Goal: Information Seeking & Learning: Check status

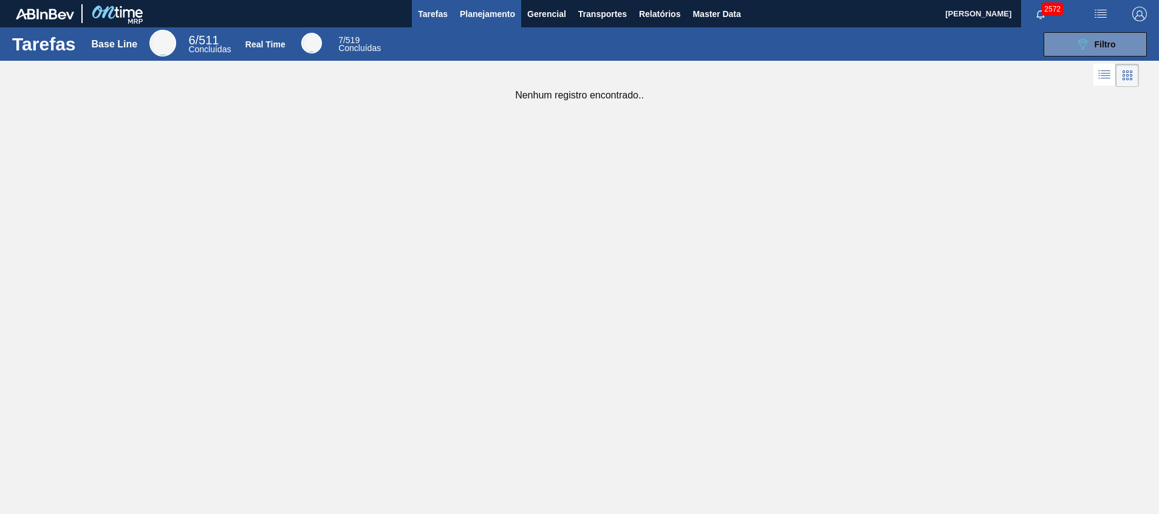
click at [488, 1] on button "Planejamento" at bounding box center [487, 13] width 67 height 27
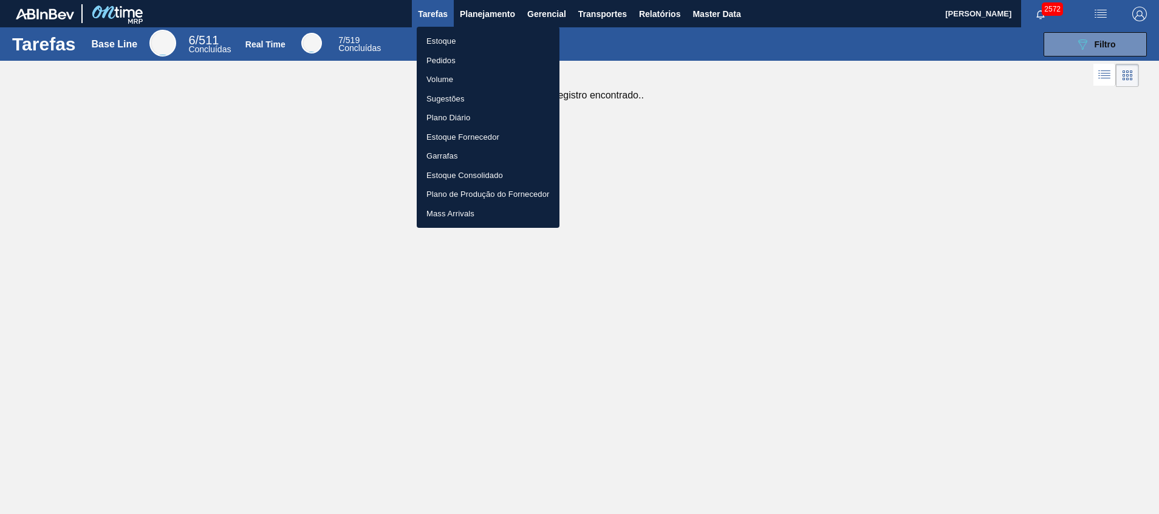
drag, startPoint x: 480, startPoint y: 38, endPoint x: 476, endPoint y: 5, distance: 33.0
click at [480, 39] on li "Estoque" at bounding box center [488, 41] width 143 height 19
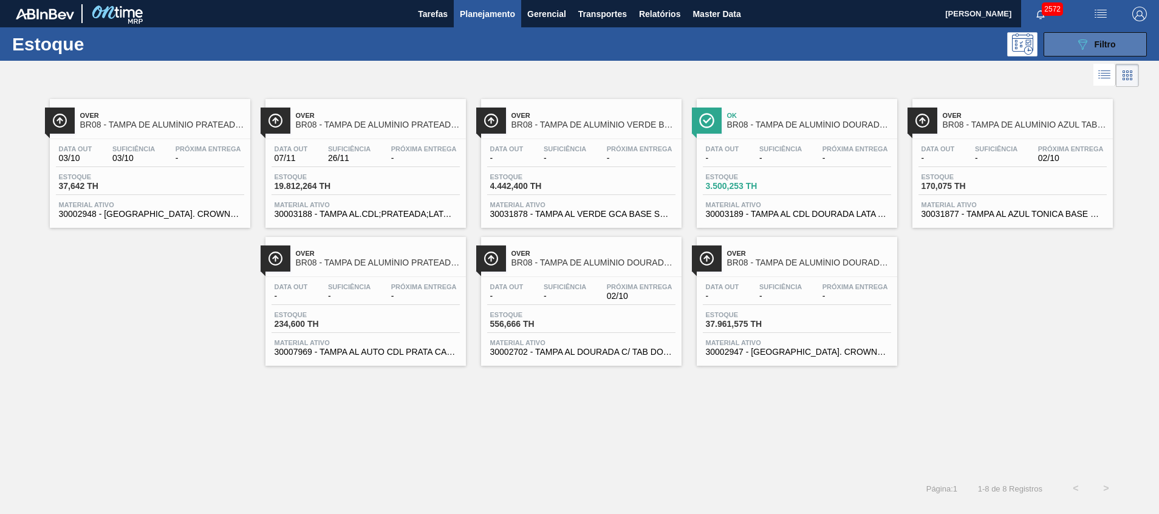
click at [1088, 47] on icon "089F7B8B-B2A5-4AFE-B5C0-19BA573D28AC" at bounding box center [1082, 44] width 15 height 15
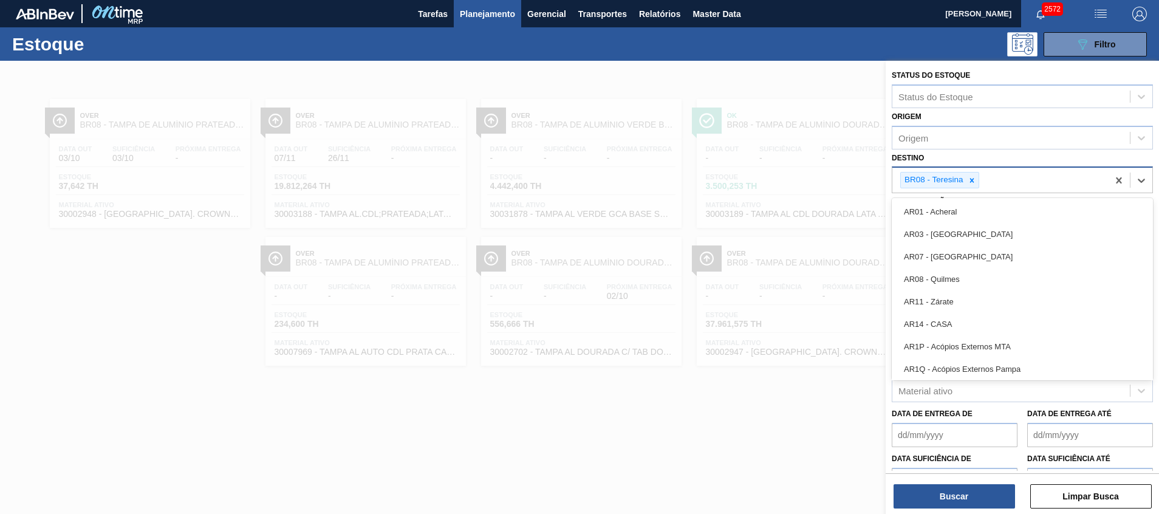
click at [962, 175] on div "BR08 - Teresina" at bounding box center [933, 179] width 64 height 15
click at [969, 179] on icon at bounding box center [971, 180] width 9 height 9
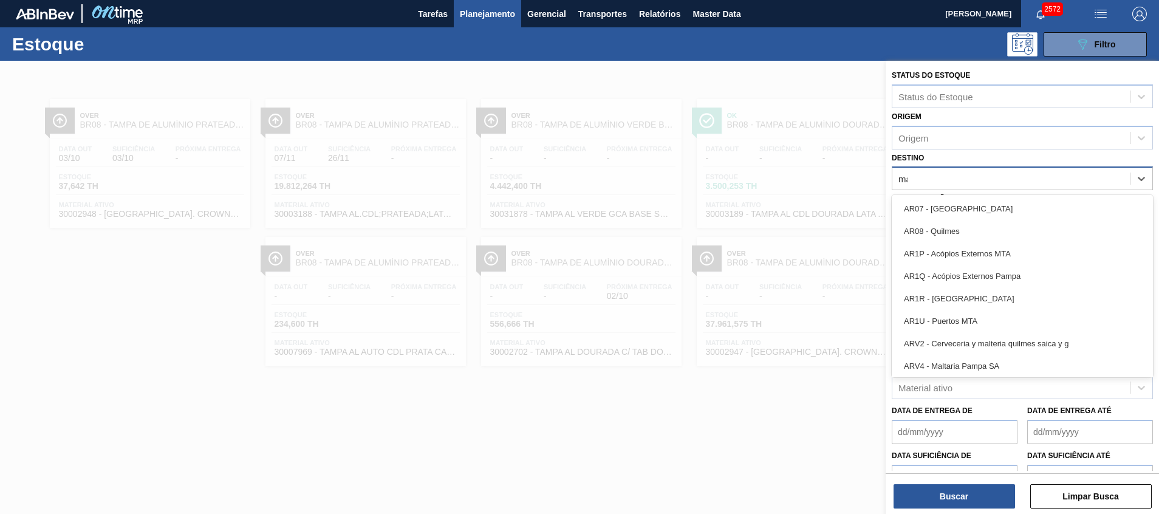
type input "mac"
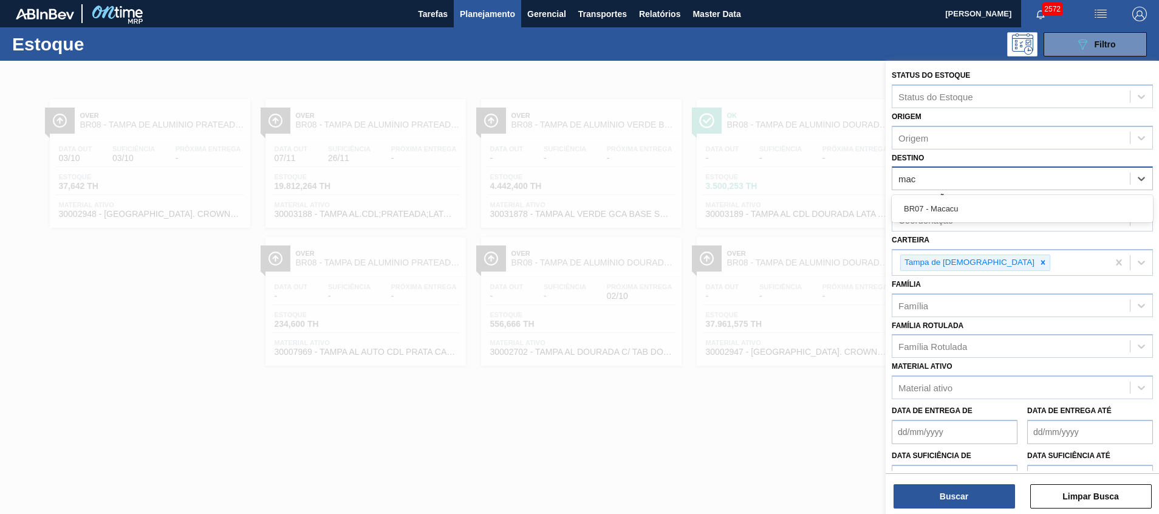
drag, startPoint x: 961, startPoint y: 209, endPoint x: 956, endPoint y: 223, distance: 14.8
click at [960, 210] on div "BR07 - Macacu" at bounding box center [1021, 208] width 261 height 22
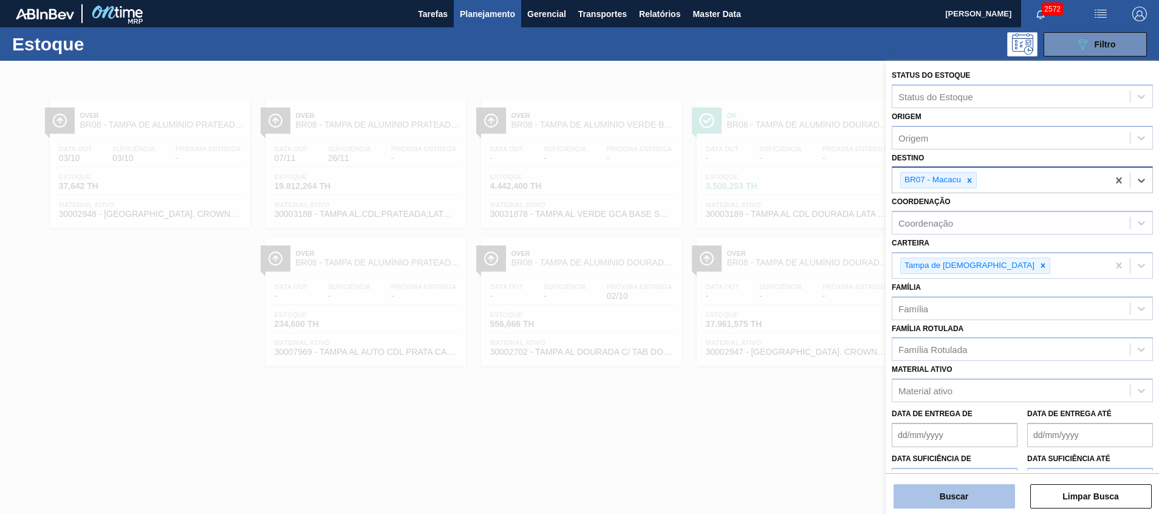
click at [980, 499] on button "Buscar" at bounding box center [953, 496] width 121 height 24
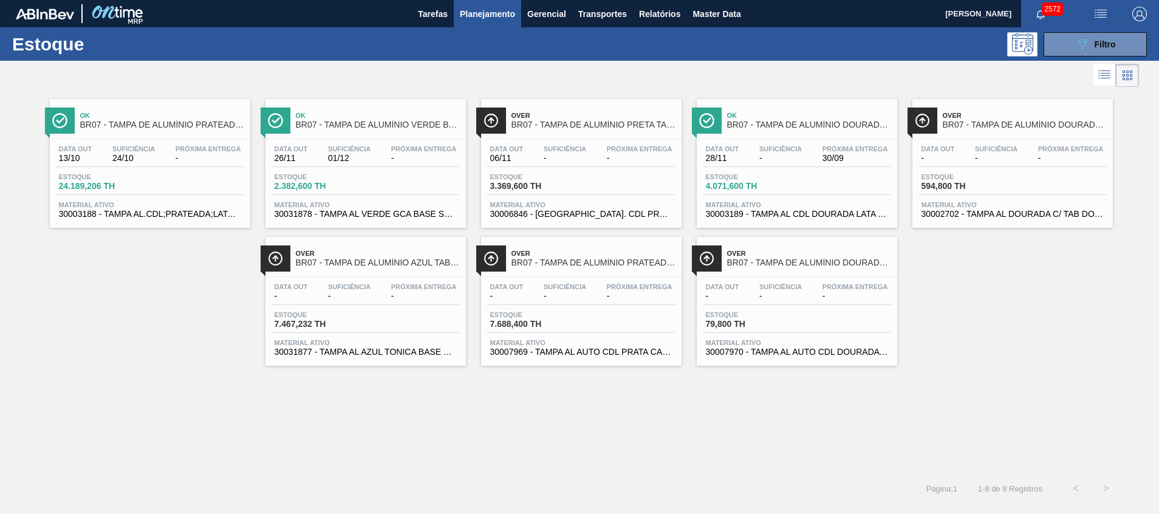
click at [1030, 215] on span "30002702 - TAMPA AL DOURADA C/ TAB DOURADO" at bounding box center [1012, 213] width 182 height 9
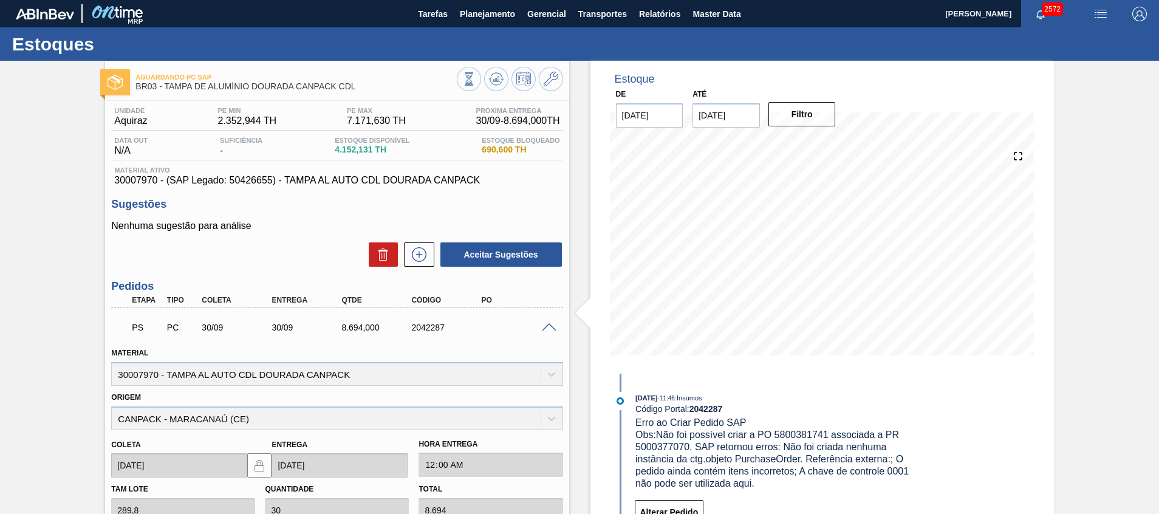
scroll to position [91, 0]
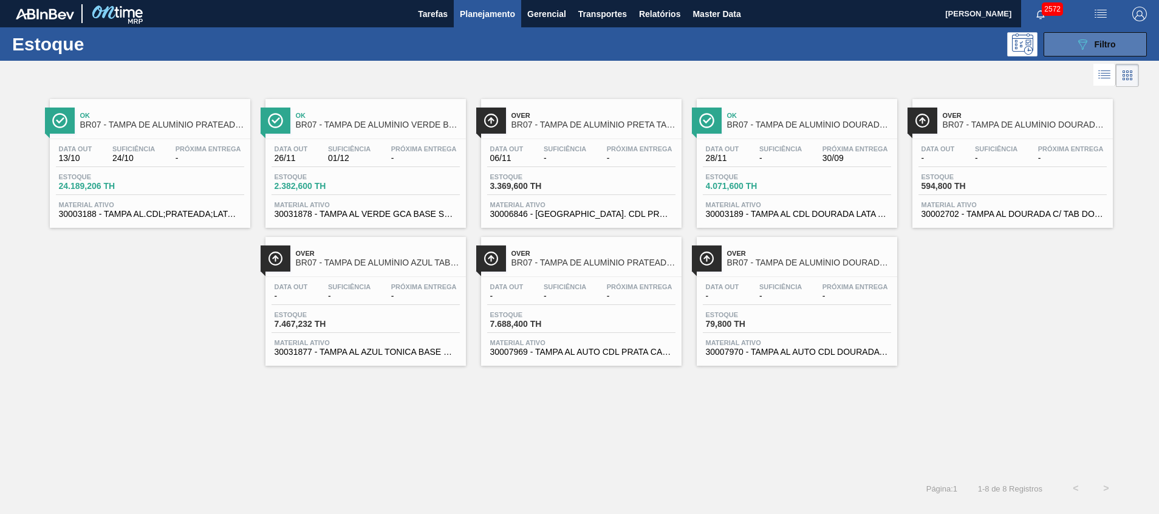
click at [1128, 38] on button "089F7B8B-B2A5-4AFE-B5C0-19BA573D28AC Filtro" at bounding box center [1094, 44] width 103 height 24
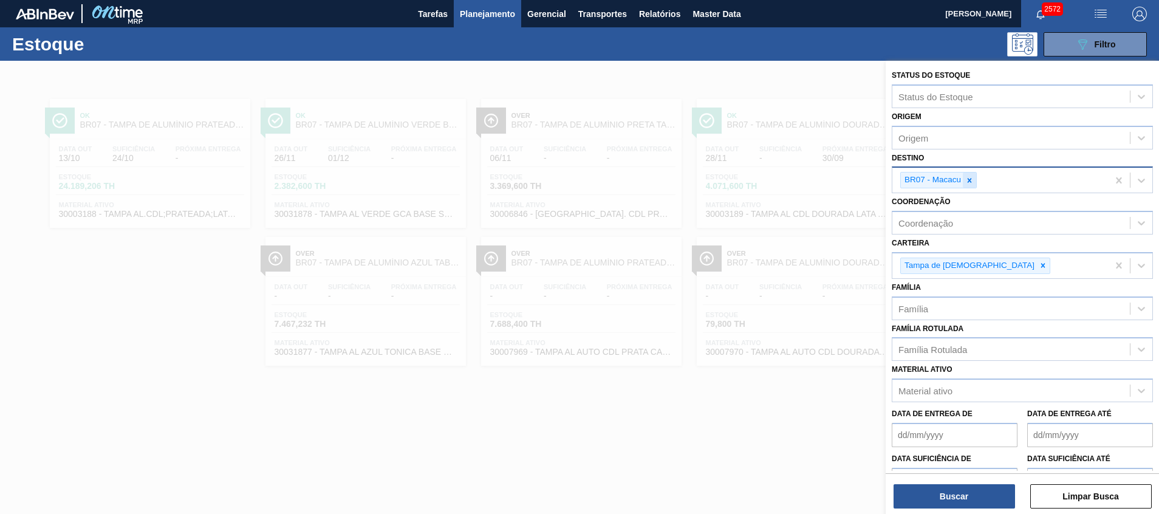
click at [968, 174] on div at bounding box center [968, 179] width 13 height 15
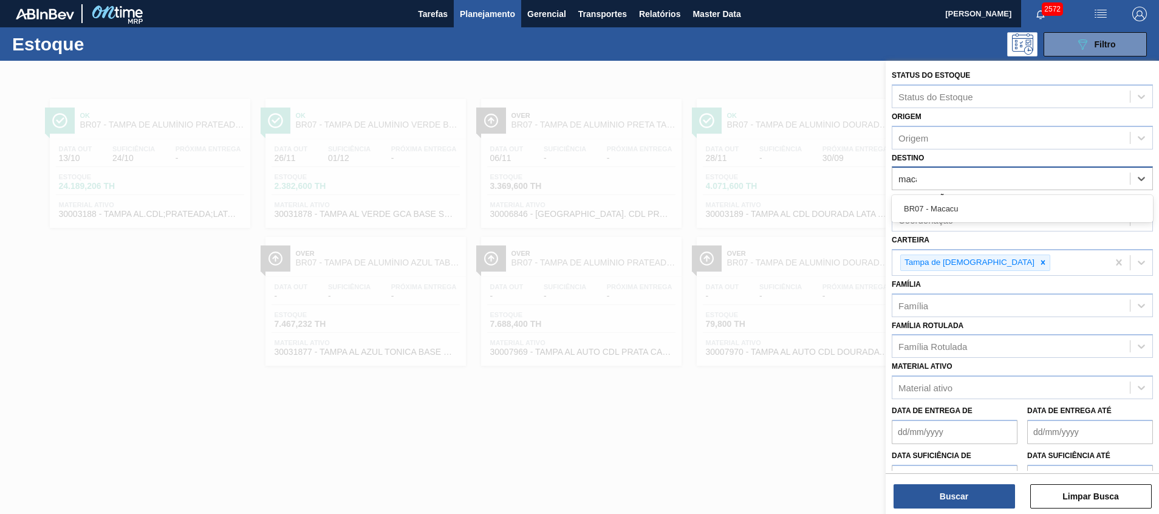
type input "macac"
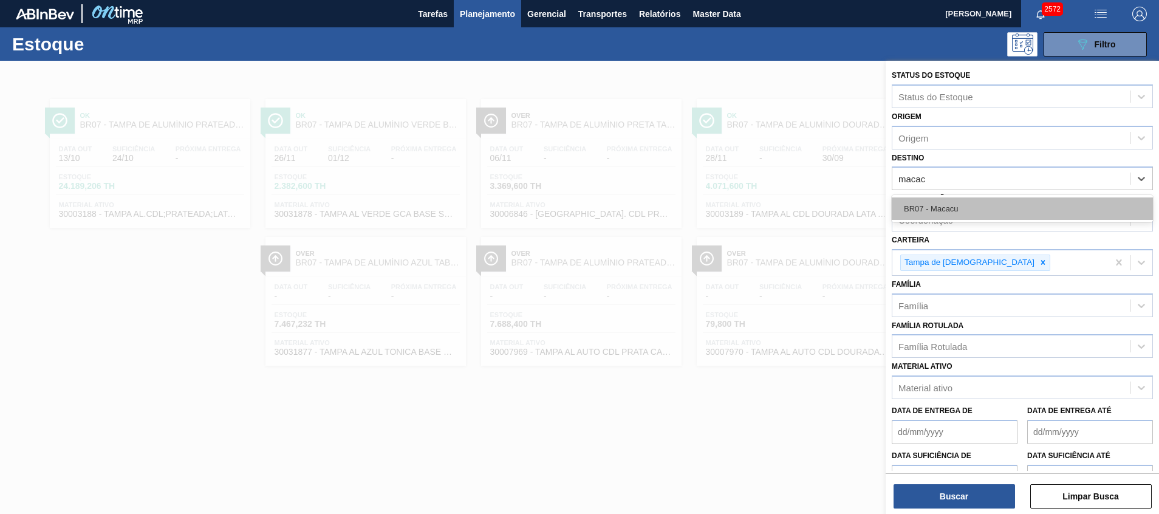
click at [952, 209] on div "BR07 - Macacu" at bounding box center [1021, 208] width 261 height 22
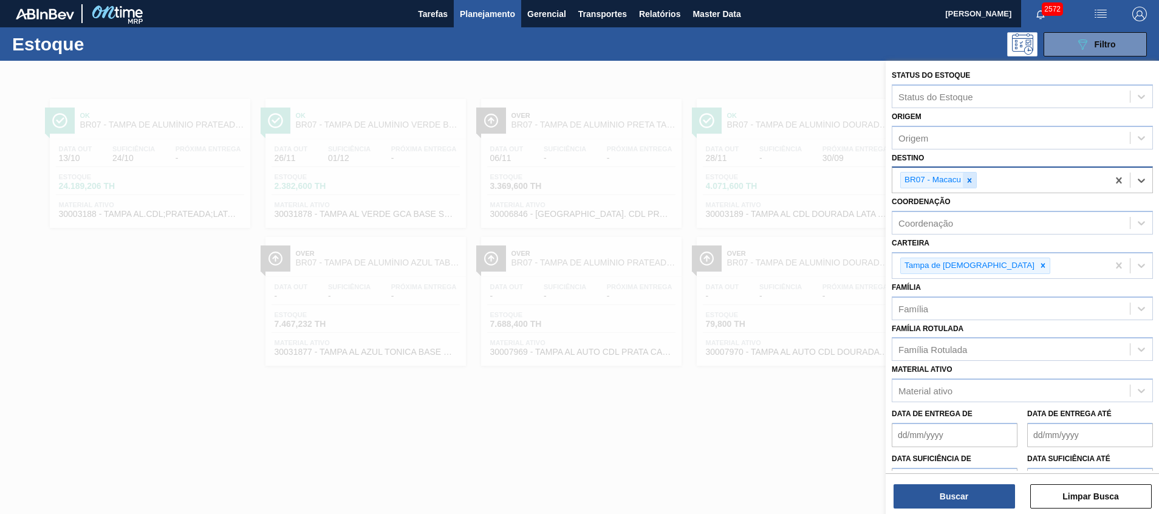
click at [969, 181] on icon at bounding box center [969, 180] width 4 height 4
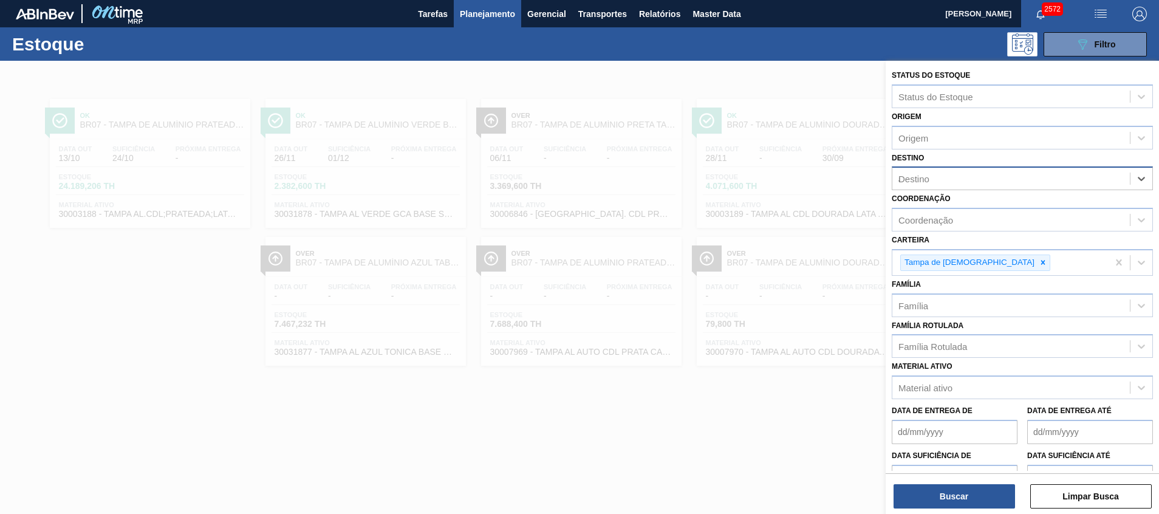
type input "aq"
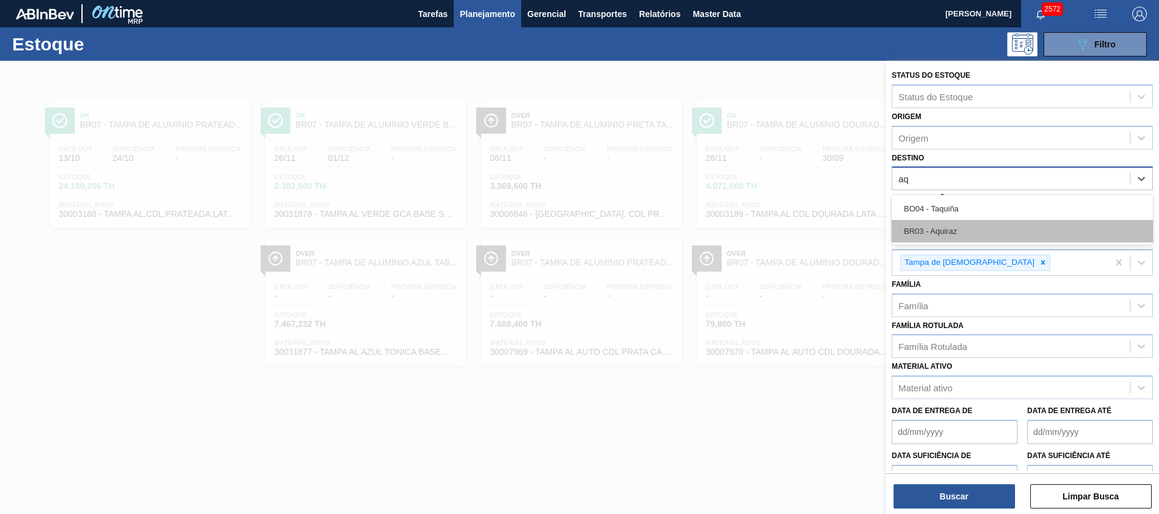
click at [968, 223] on div "BR03 - Aquiraz" at bounding box center [1021, 231] width 261 height 22
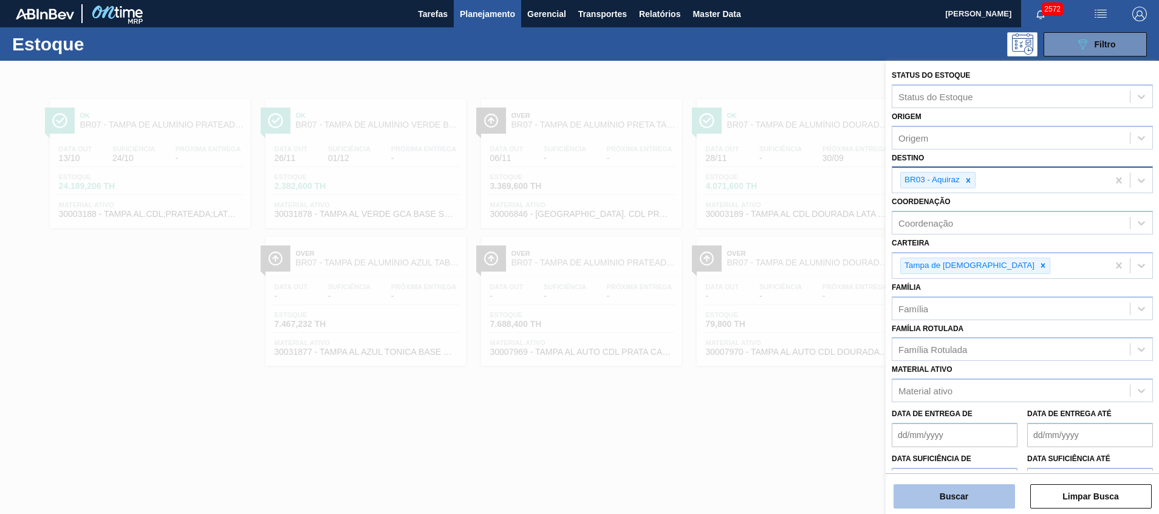
click at [974, 498] on button "Buscar" at bounding box center [953, 496] width 121 height 24
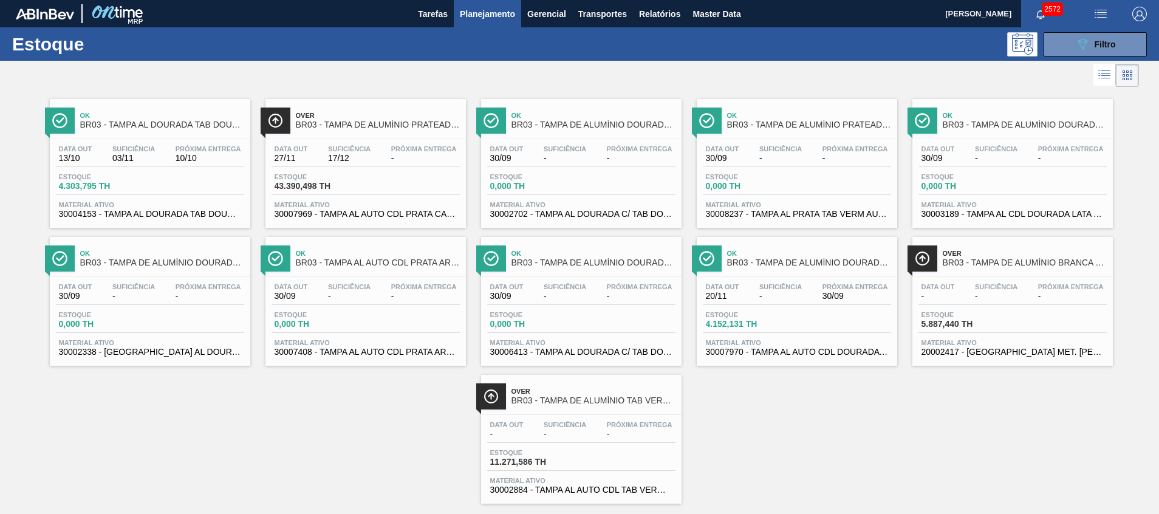
click at [392, 417] on div "Ok BR03 - TAMPA AL DOURADA TAB DOURADA CANPACK CDL Data out 13/10 Suficiência 0…" at bounding box center [579, 297] width 1159 height 414
drag, startPoint x: 544, startPoint y: 209, endPoint x: 354, endPoint y: 404, distance: 271.8
click at [354, 404] on div "Ok BR03 - TAMPA AL DOURADA TAB DOURADA CANPACK CDL Data out 13/10 Suficiência 0…" at bounding box center [579, 297] width 1159 height 414
drag, startPoint x: 1086, startPoint y: 44, endPoint x: 1026, endPoint y: 86, distance: 72.8
click at [1086, 44] on icon "089F7B8B-B2A5-4AFE-B5C0-19BA573D28AC" at bounding box center [1082, 44] width 15 height 15
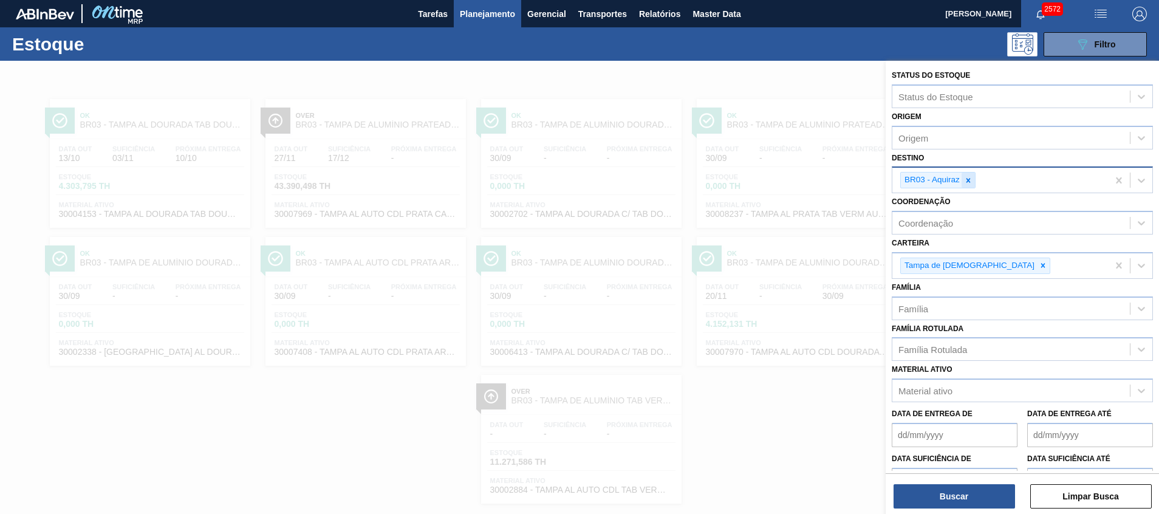
click at [973, 177] on div at bounding box center [967, 179] width 13 height 15
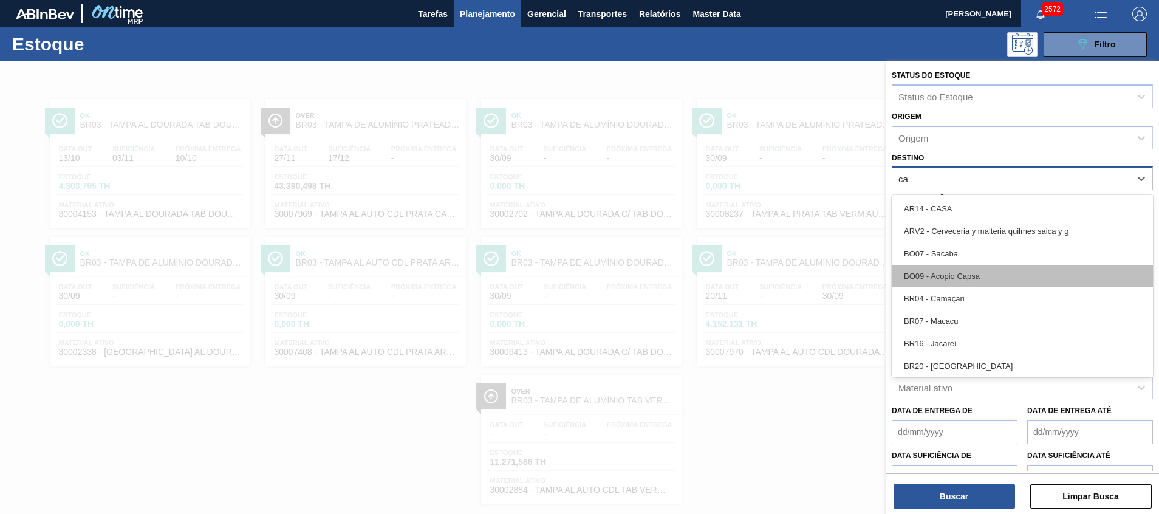
type input "cam"
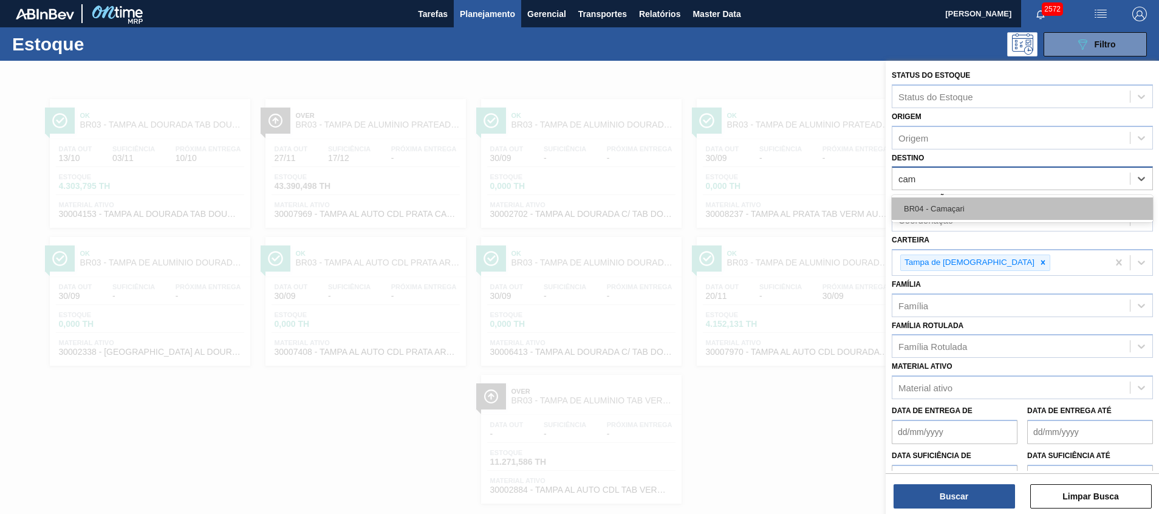
click at [962, 205] on div "BR04 - Camaçari" at bounding box center [1021, 208] width 261 height 22
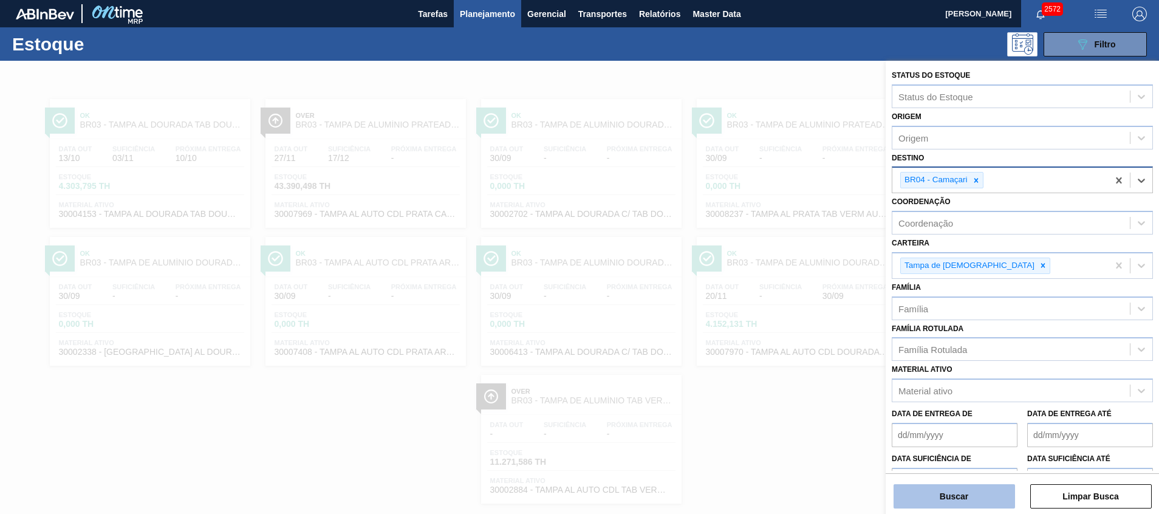
click at [945, 491] on button "Buscar" at bounding box center [953, 496] width 121 height 24
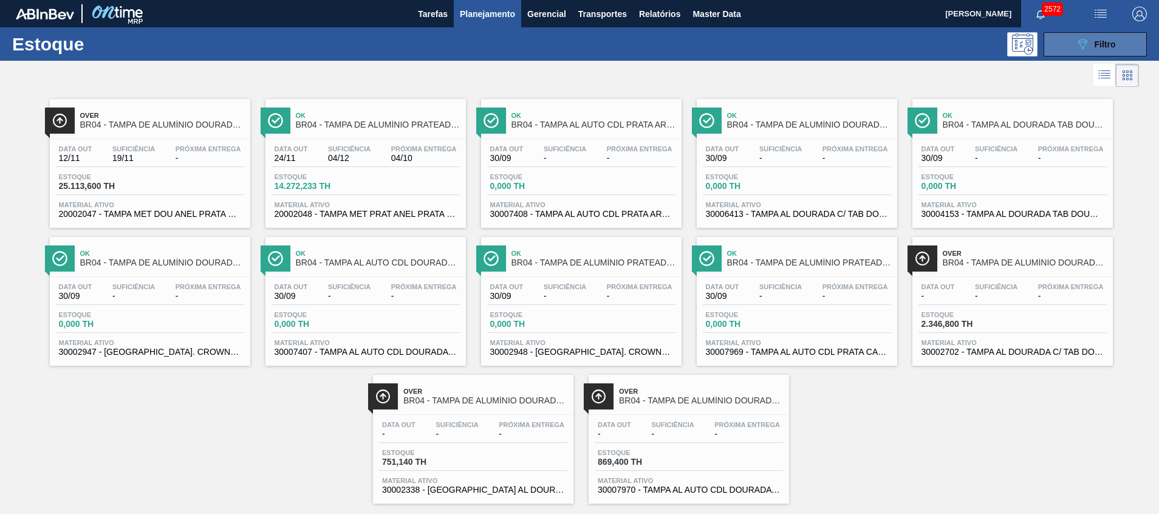
click at [1091, 40] on div "089F7B8B-B2A5-4AFE-B5C0-19BA573D28AC Filtro" at bounding box center [1095, 44] width 41 height 15
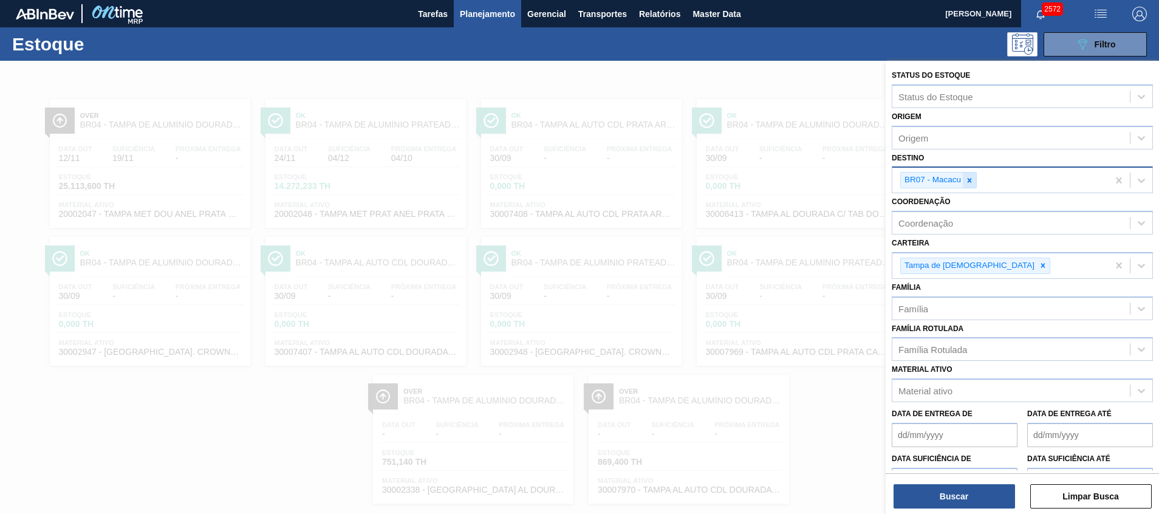
click at [964, 178] on div at bounding box center [968, 179] width 13 height 15
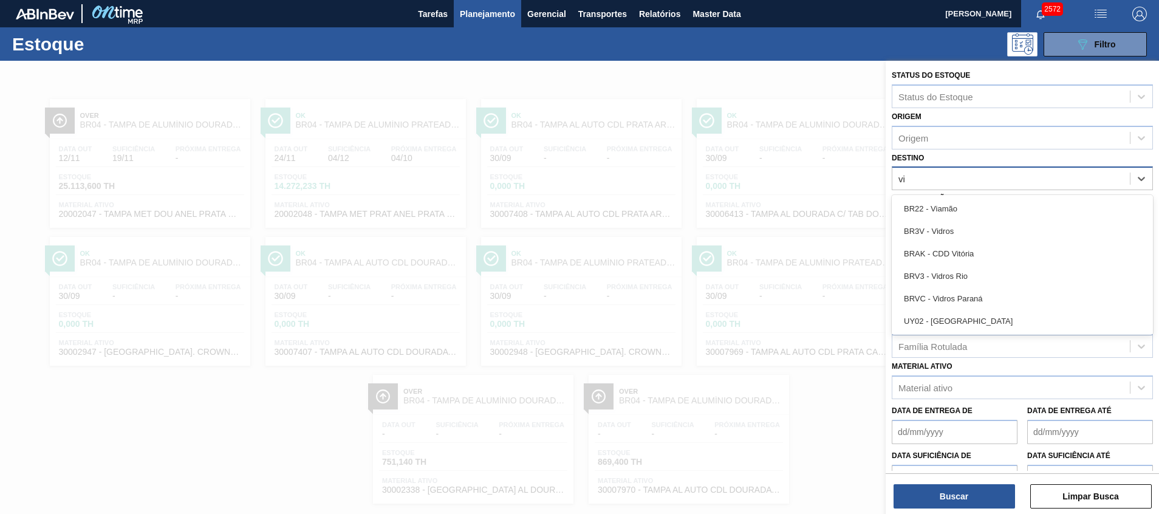
type input "via"
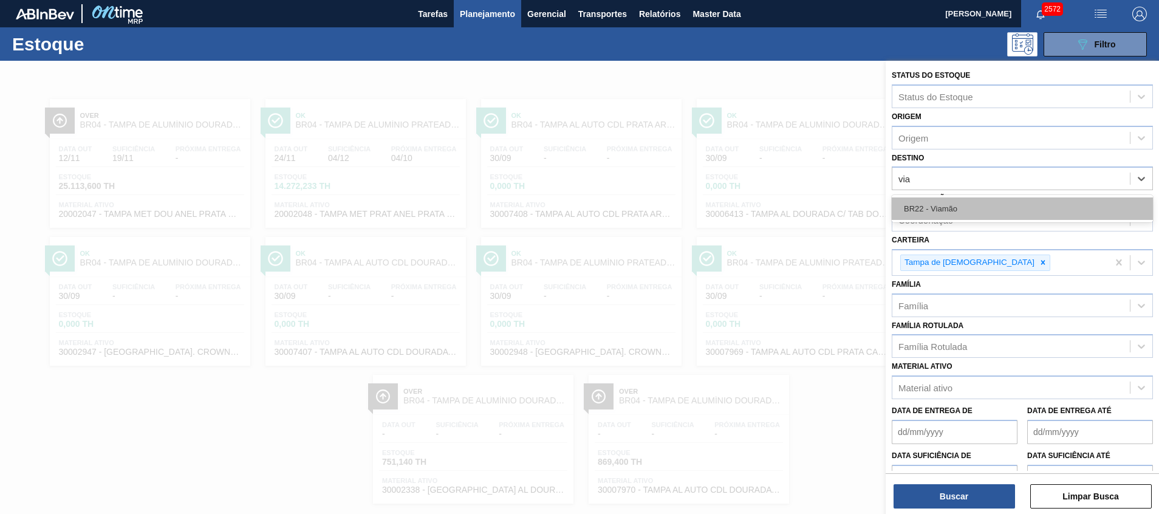
click at [952, 203] on div "BR22 - Viamão" at bounding box center [1021, 208] width 261 height 22
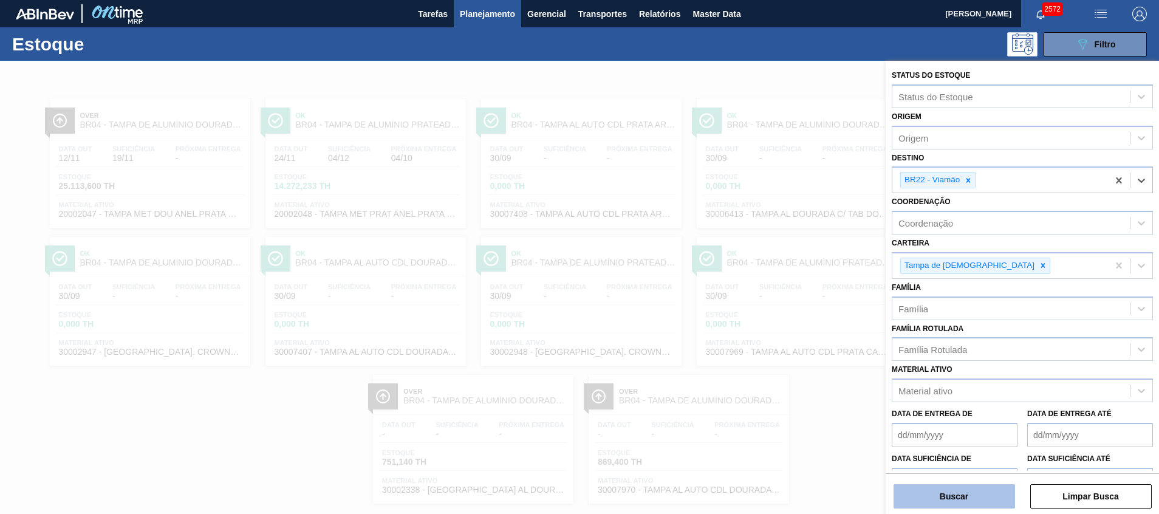
click at [923, 500] on button "Buscar" at bounding box center [953, 496] width 121 height 24
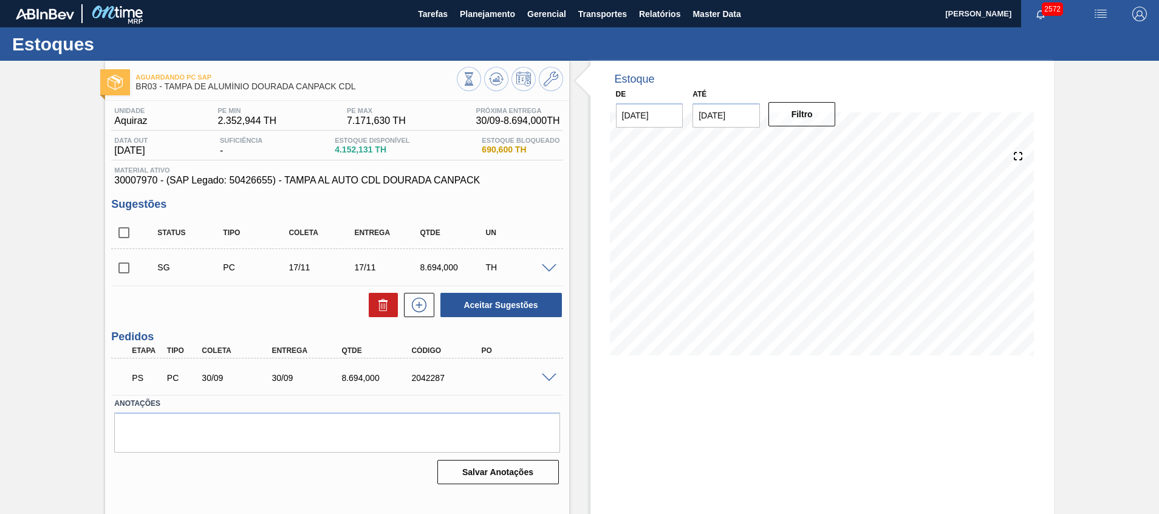
click at [550, 375] on span at bounding box center [549, 377] width 15 height 9
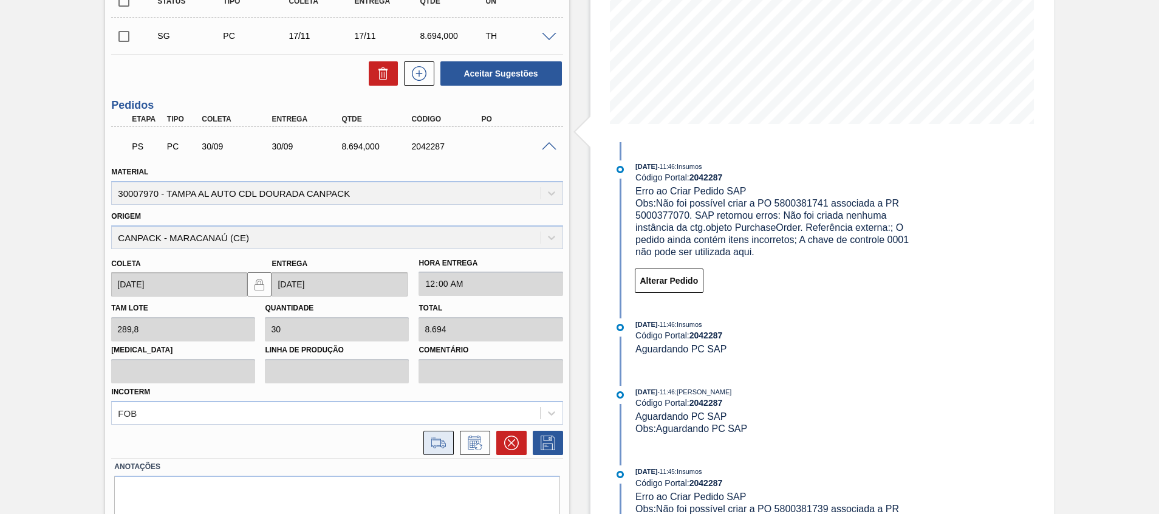
click at [448, 434] on button at bounding box center [438, 443] width 30 height 24
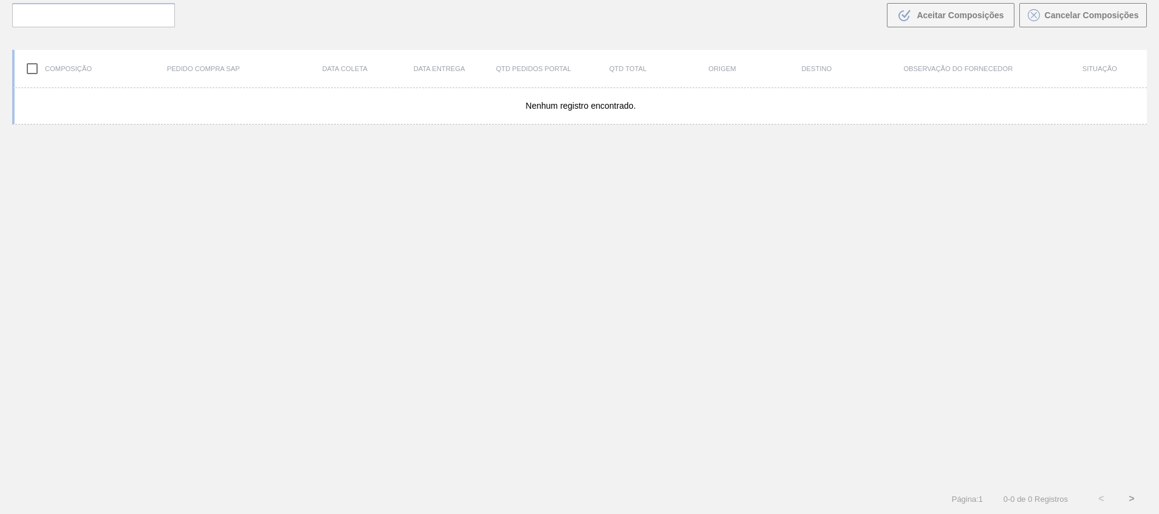
scroll to position [87, 0]
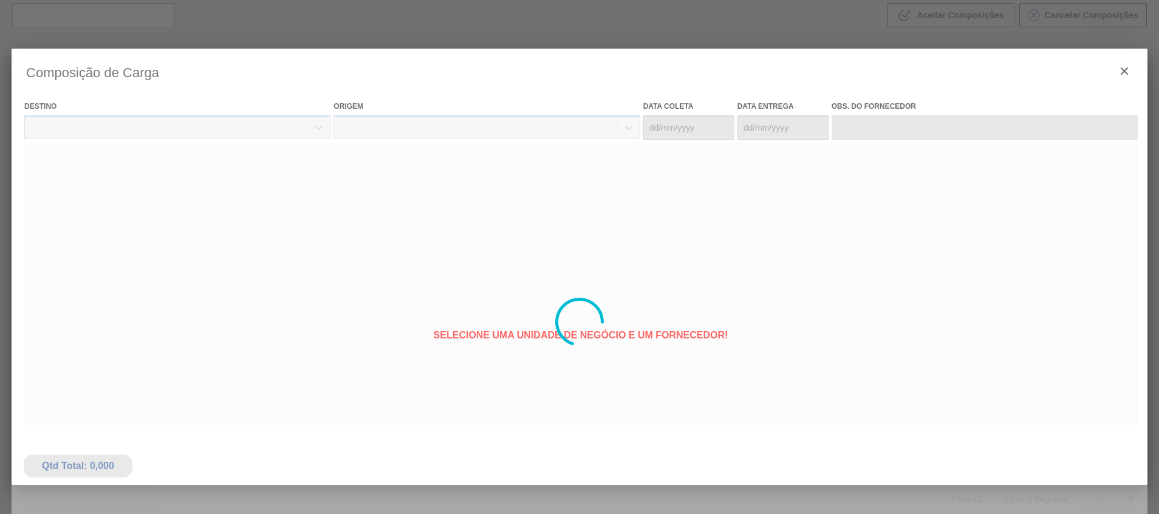
type coleta "[DATE]"
type entrega "[DATE]"
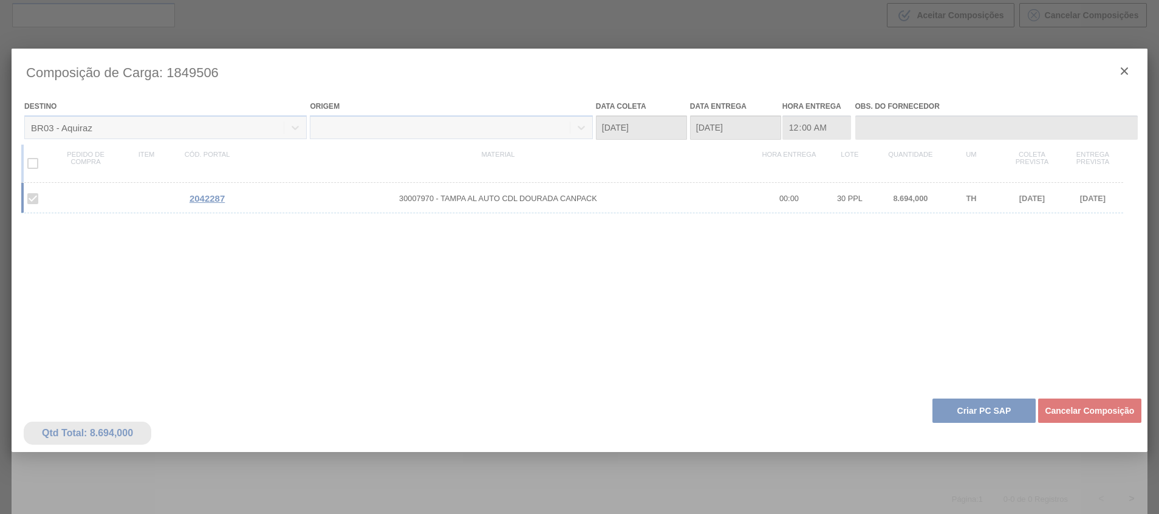
click at [986, 443] on div at bounding box center [580, 322] width 1136 height 547
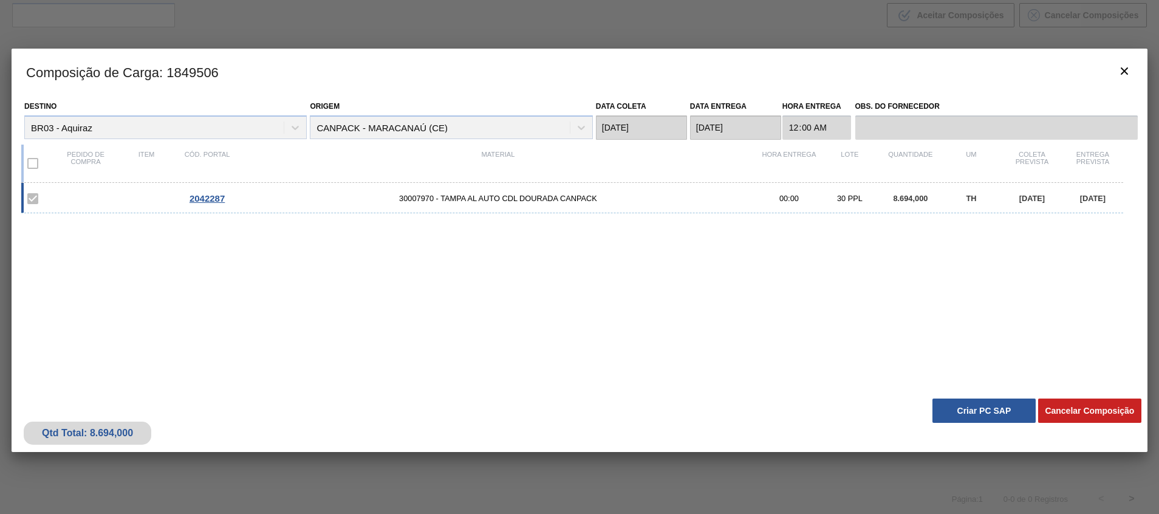
click at [959, 397] on div "Qtd Total: 8.694,000 Cancelar Composição Criar PC SAP" at bounding box center [580, 422] width 1136 height 60
click at [958, 401] on button "Criar PC SAP" at bounding box center [983, 410] width 103 height 24
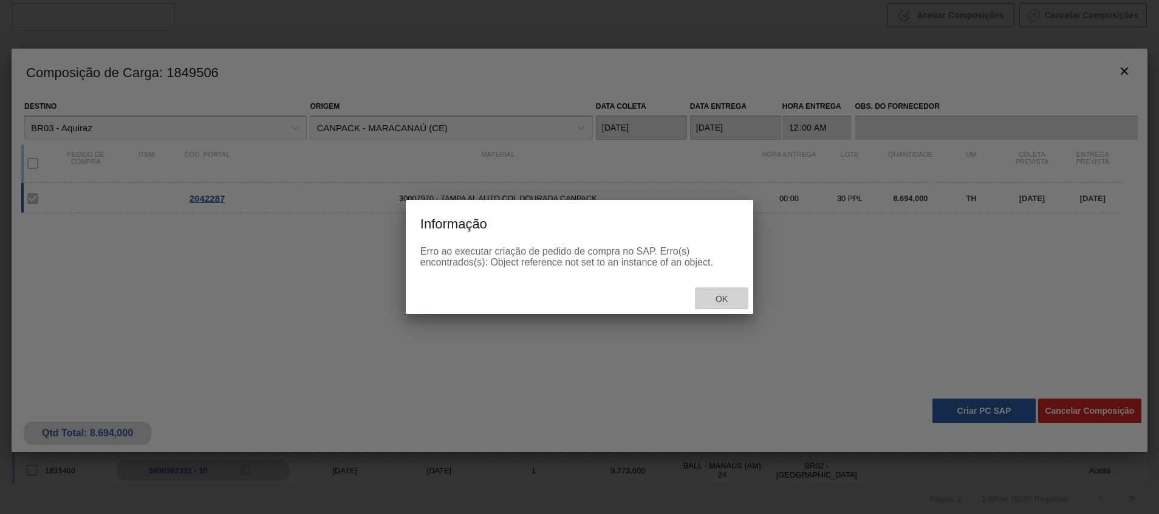
click at [720, 295] on span "Ok" at bounding box center [722, 299] width 32 height 10
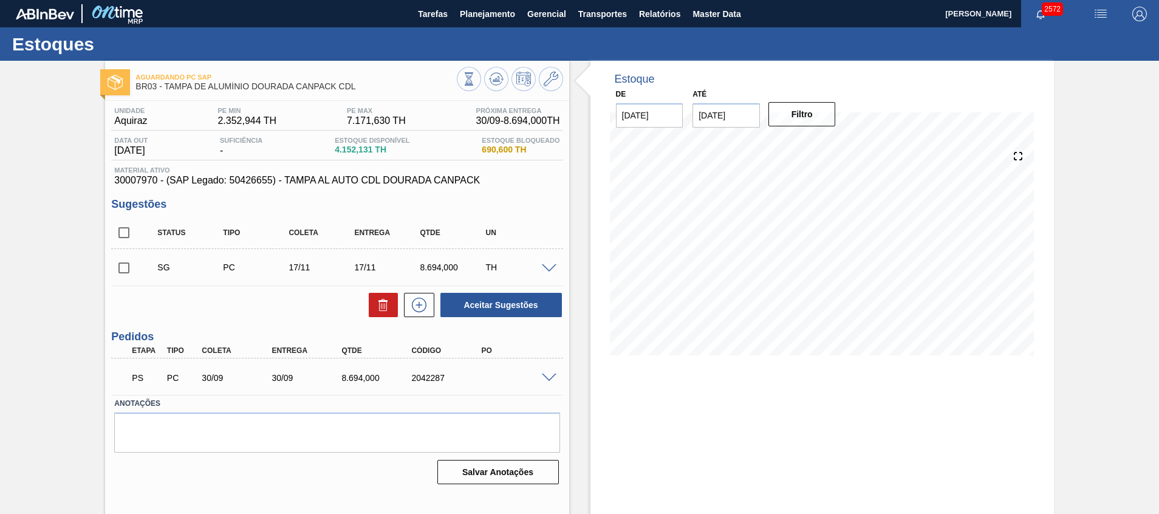
click at [544, 375] on span at bounding box center [549, 377] width 15 height 9
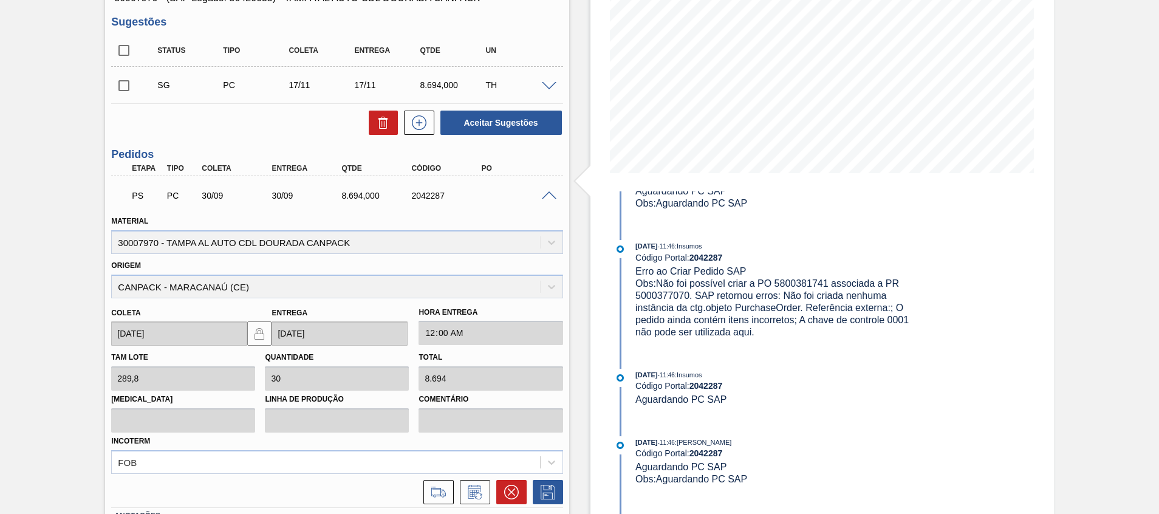
scroll to position [547, 0]
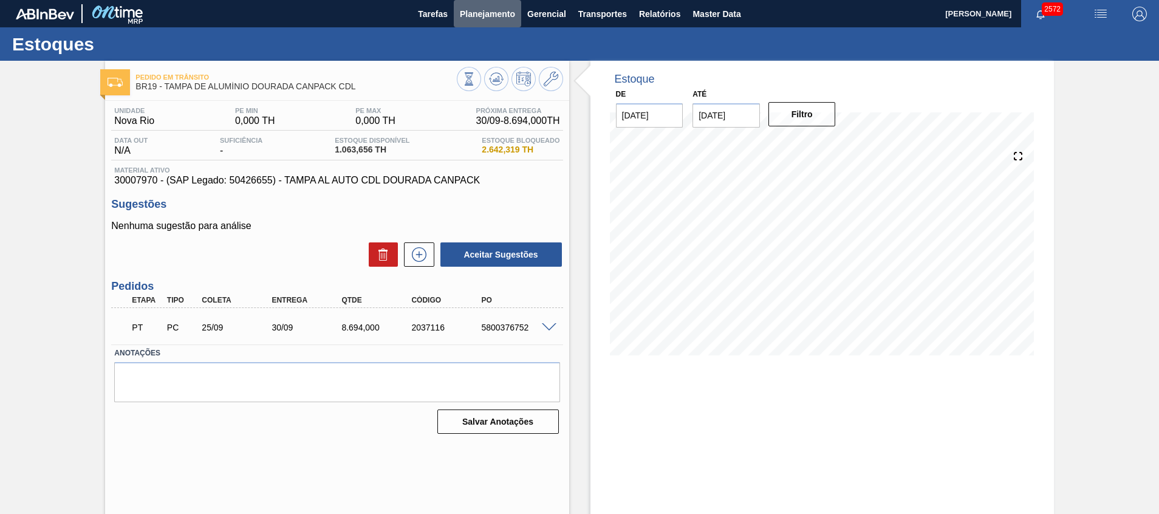
click at [481, 23] on button "Planejamento" at bounding box center [487, 13] width 67 height 27
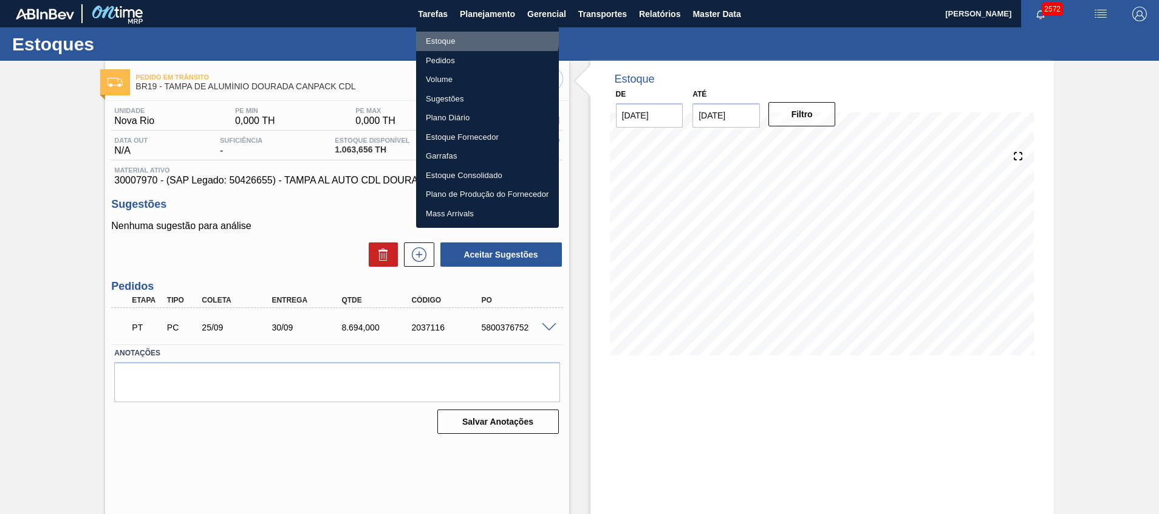
click at [479, 35] on li "Estoque" at bounding box center [487, 41] width 143 height 19
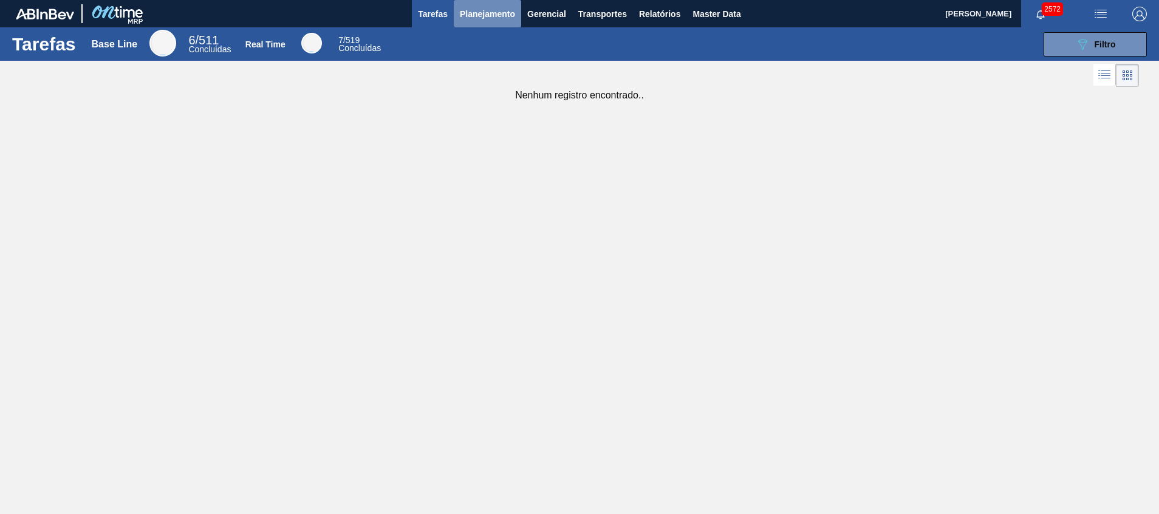
click at [454, 19] on button "Planejamento" at bounding box center [487, 13] width 67 height 27
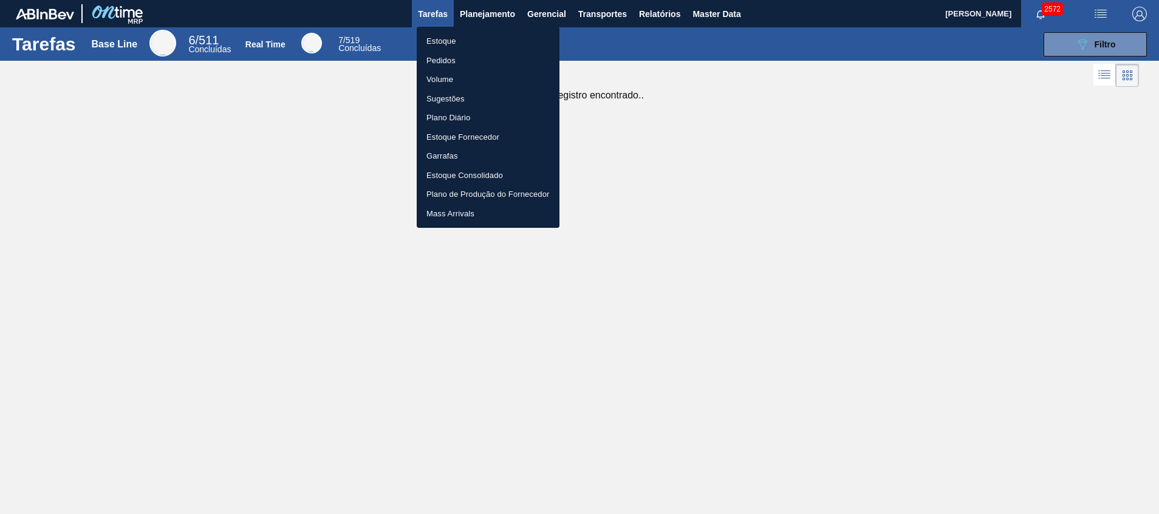
click at [465, 47] on li "Estoque" at bounding box center [488, 41] width 143 height 19
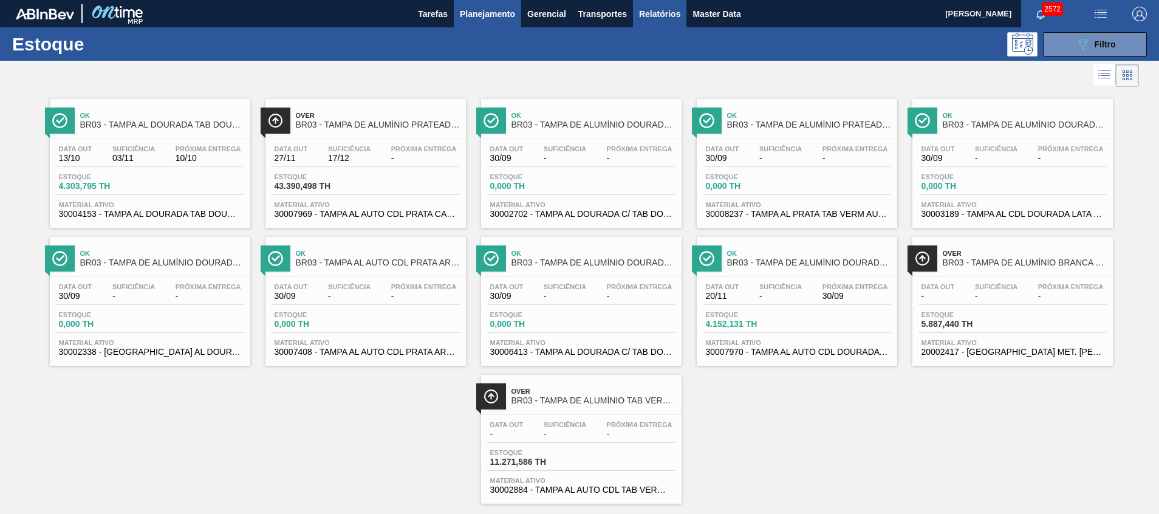
click at [664, 10] on span "Relatórios" at bounding box center [659, 14] width 41 height 15
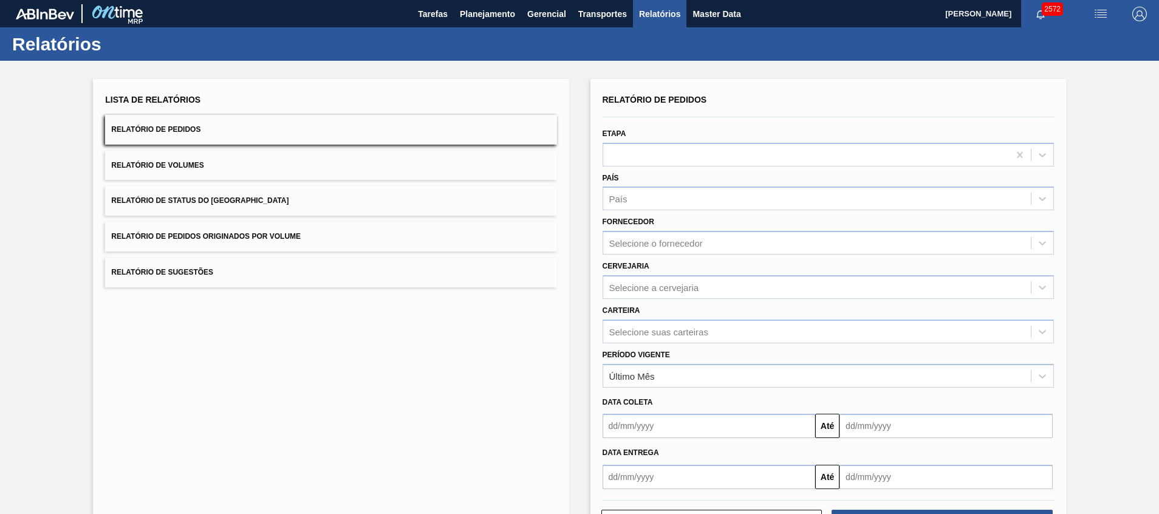
click at [327, 263] on button "Relatório de Sugestões" at bounding box center [330, 272] width 451 height 30
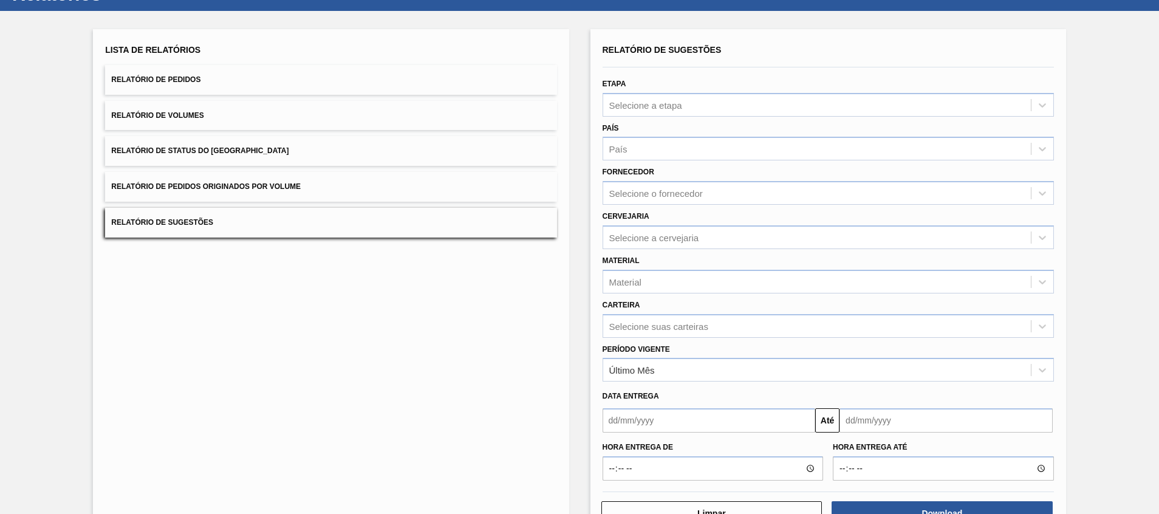
scroll to position [90, 0]
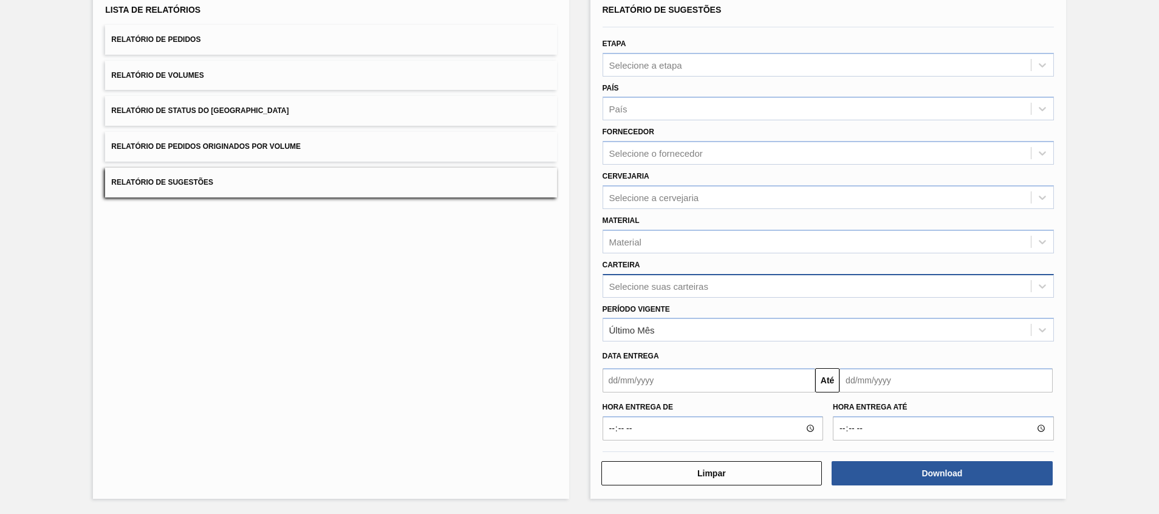
click at [683, 295] on div "Selecione suas carteiras" at bounding box center [816, 286] width 427 height 18
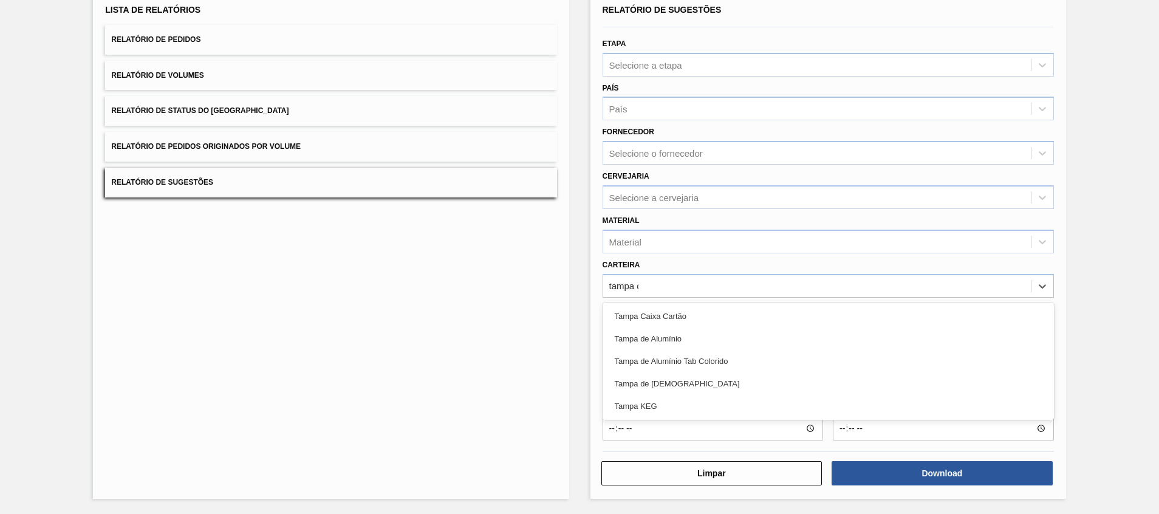
type input "tampa de"
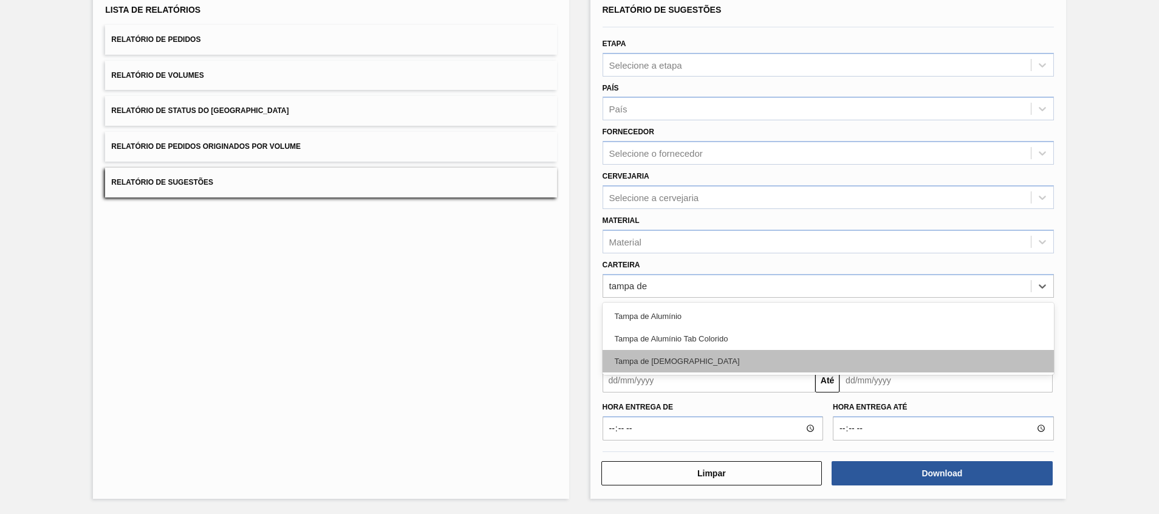
click at [683, 359] on div "Tampa de Lata" at bounding box center [827, 361] width 451 height 22
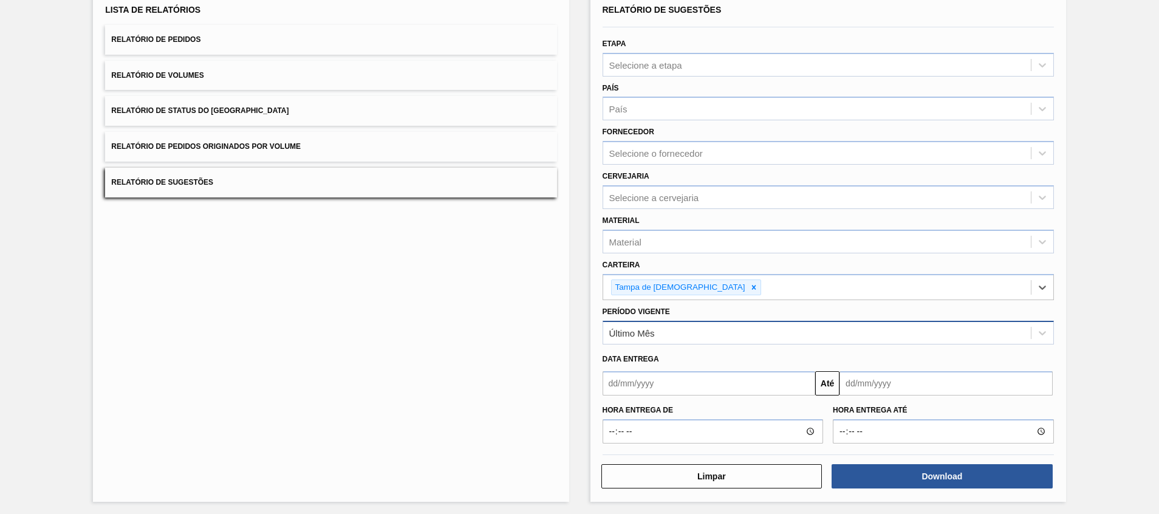
click at [679, 329] on div "Último Mês" at bounding box center [816, 333] width 427 height 18
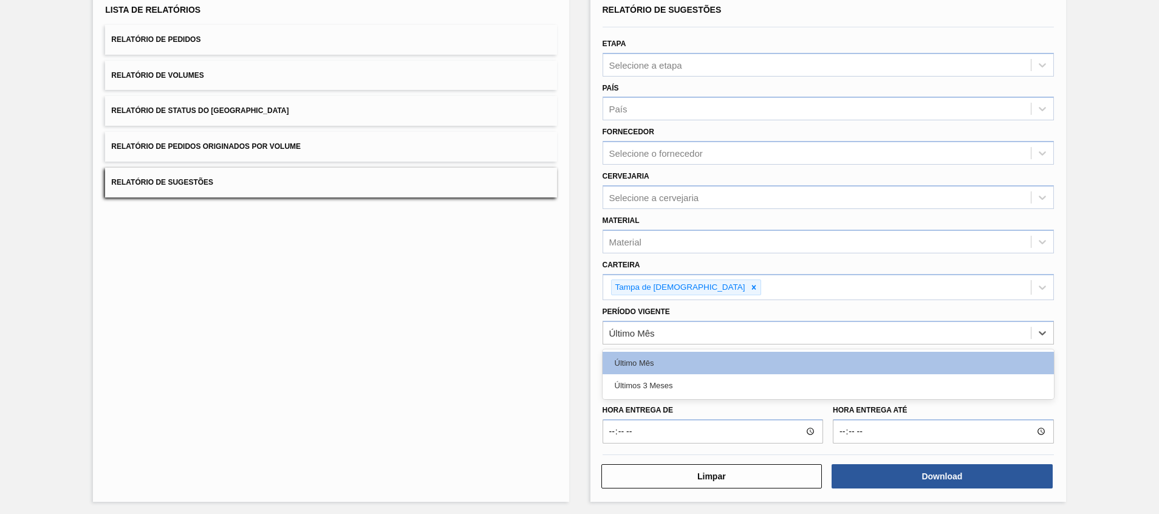
click at [664, 397] on div "Último Mês Últimos 3 Meses" at bounding box center [827, 374] width 451 height 50
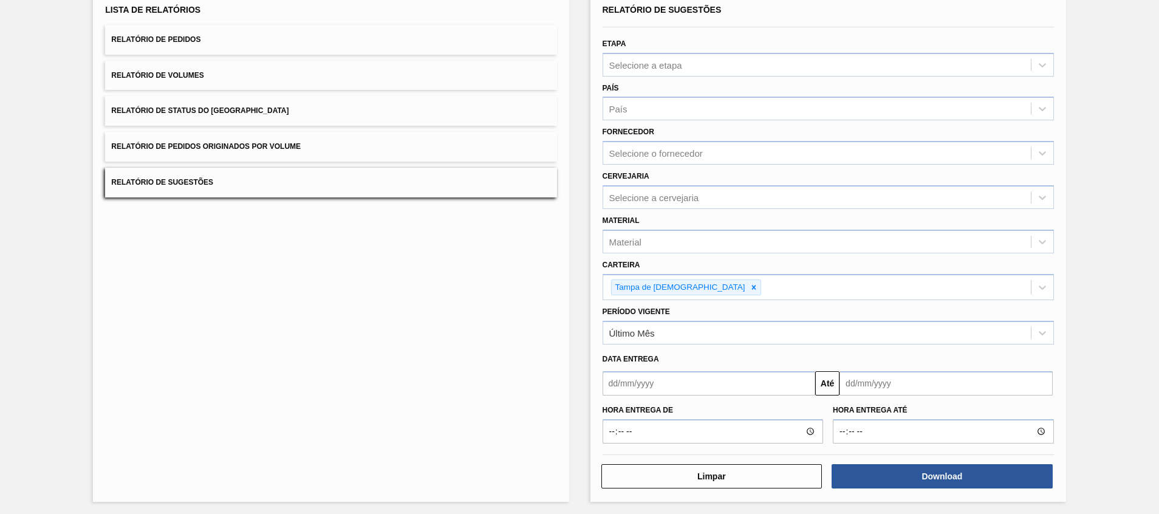
click at [536, 371] on div "Lista de Relatórios Relatório de Pedidos Relatório de Volumes Relatório de Stat…" at bounding box center [330, 245] width 475 height 512
click at [936, 483] on button "Download" at bounding box center [941, 476] width 221 height 24
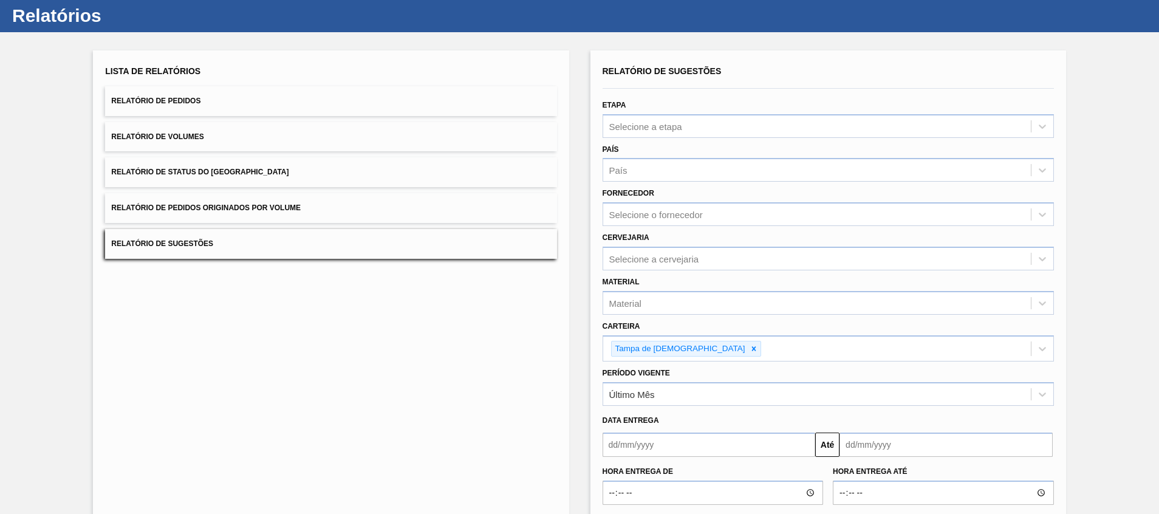
scroll to position [0, 0]
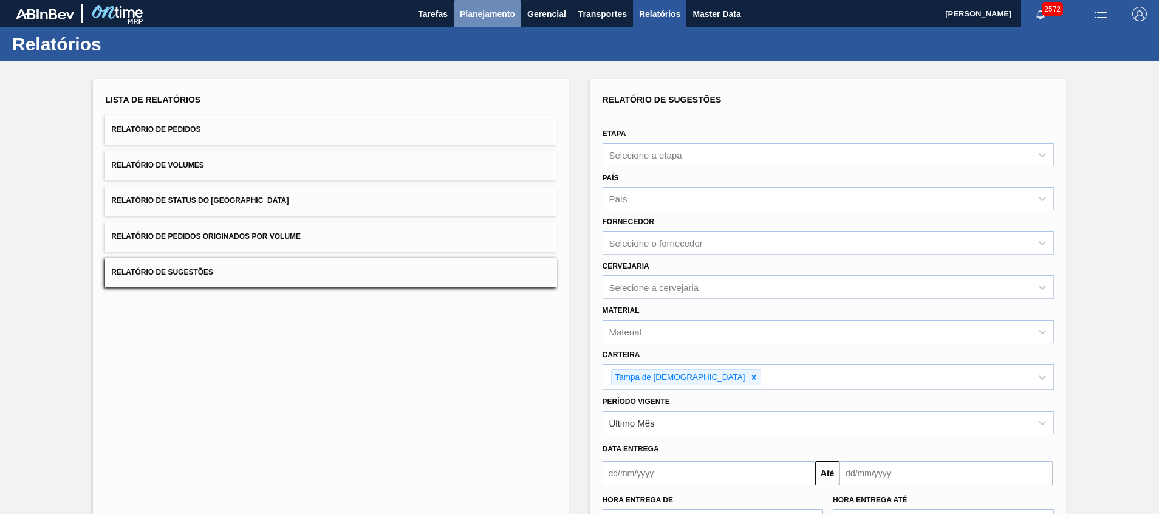
click at [476, 16] on span "Planejamento" at bounding box center [487, 14] width 55 height 15
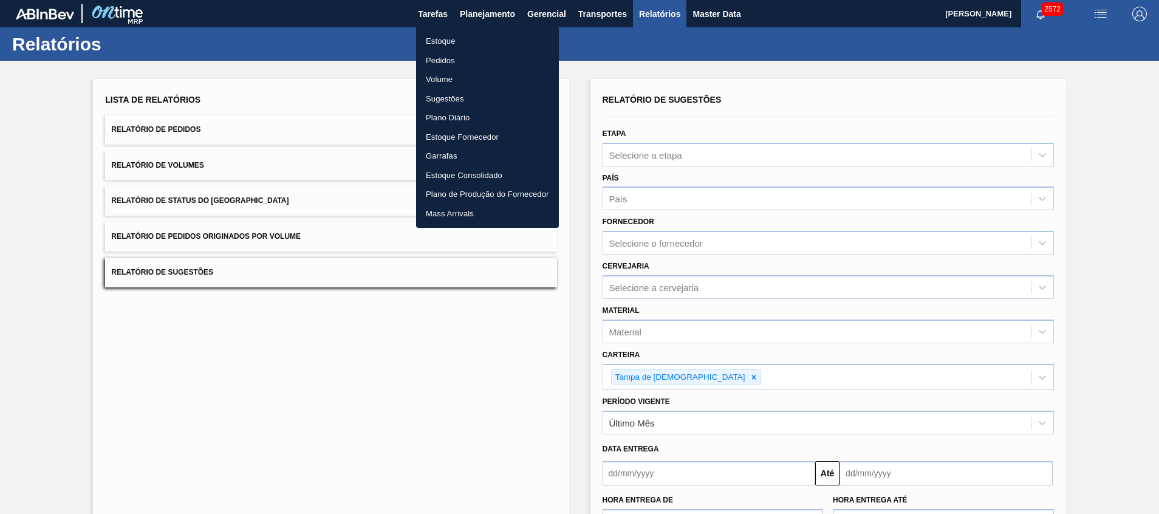
click at [485, 36] on li "Estoque" at bounding box center [487, 41] width 143 height 19
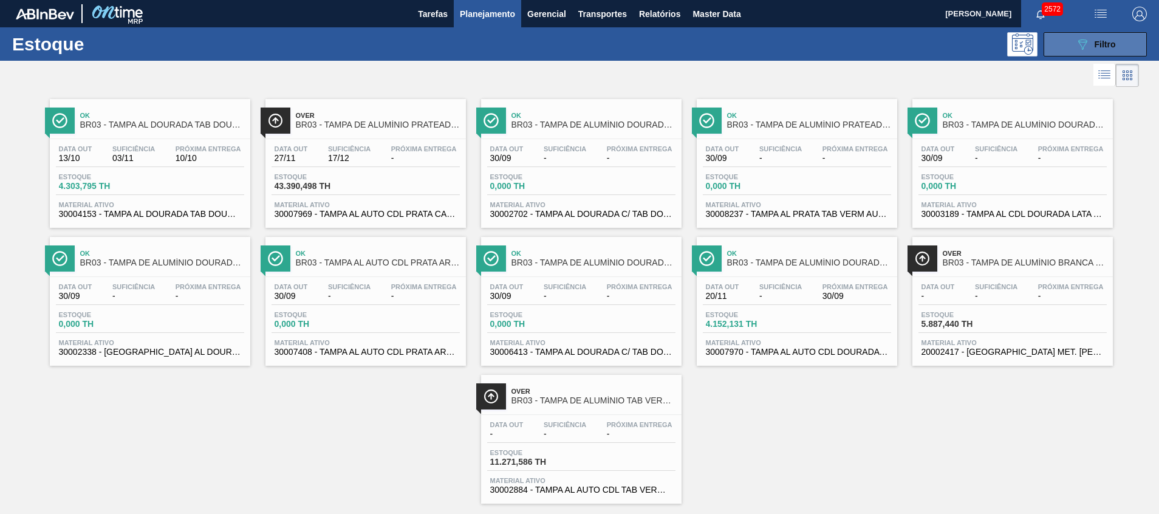
click at [1068, 49] on button "089F7B8B-B2A5-4AFE-B5C0-19BA573D28AC Filtro" at bounding box center [1094, 44] width 103 height 24
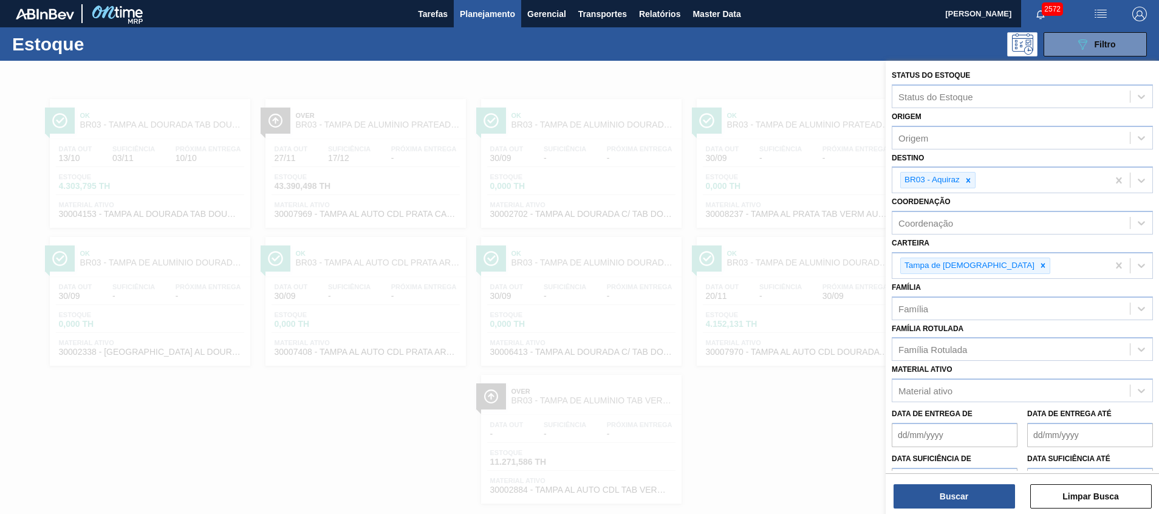
click at [791, 191] on div at bounding box center [579, 318] width 1159 height 514
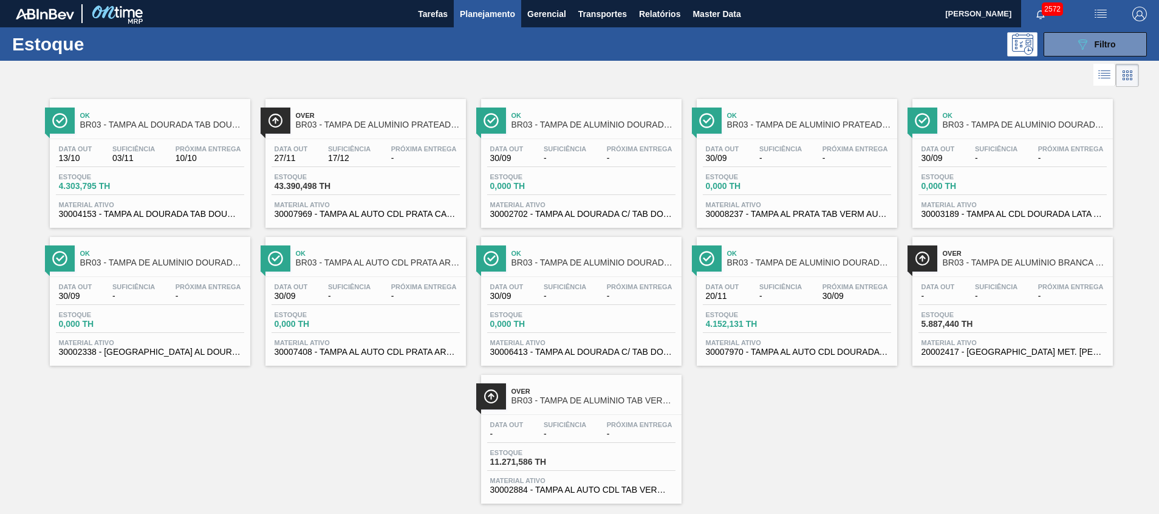
drag, startPoint x: 1096, startPoint y: 37, endPoint x: 1081, endPoint y: 105, distance: 69.7
click at [1096, 37] on div "089F7B8B-B2A5-4AFE-B5C0-19BA573D28AC Filtro" at bounding box center [1095, 44] width 41 height 15
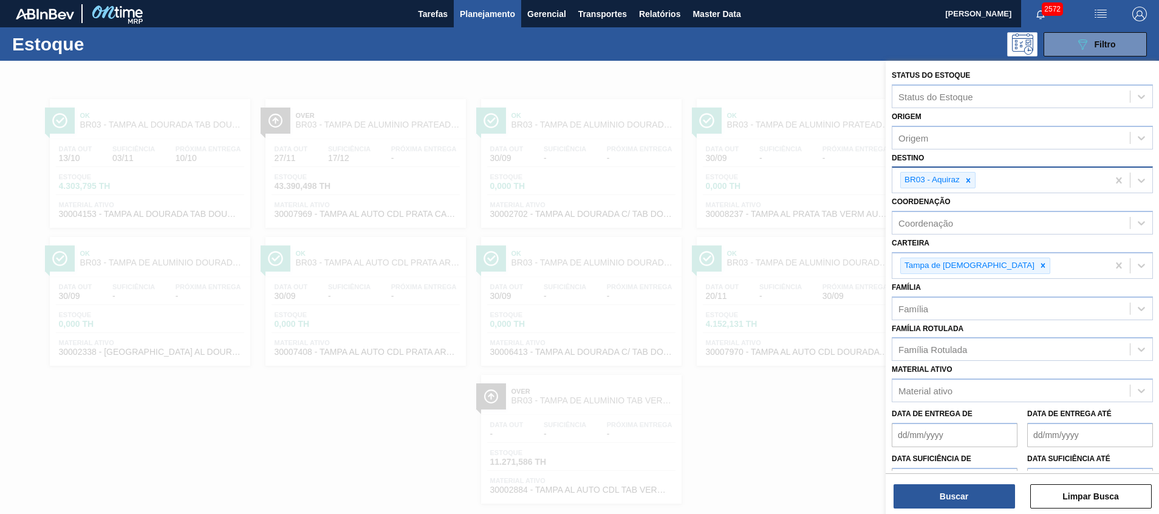
click at [1049, 176] on div "BR03 - Aquiraz" at bounding box center [1000, 180] width 216 height 25
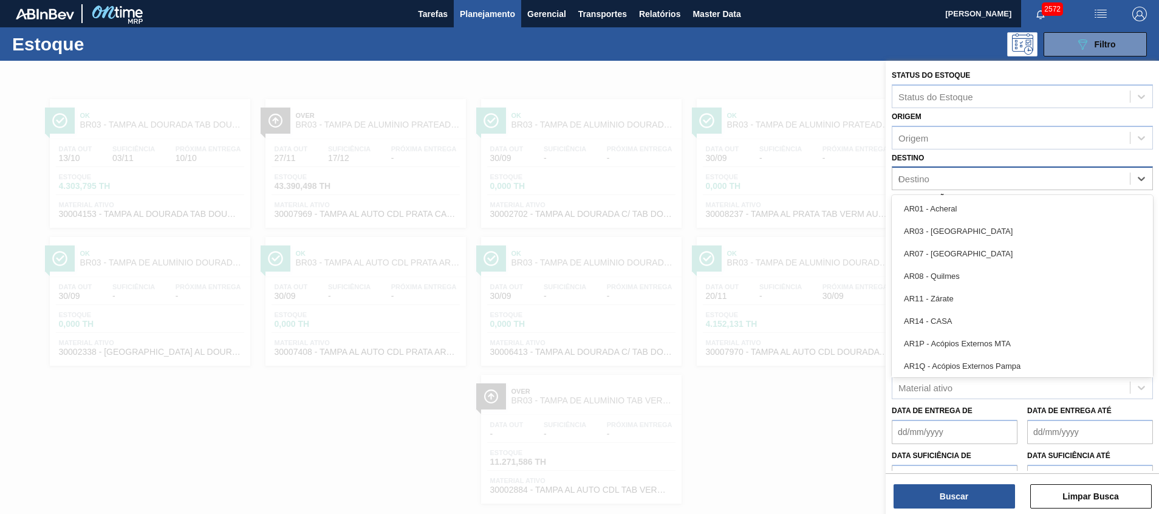
type input "02"
drag, startPoint x: 1029, startPoint y: 228, endPoint x: 956, endPoint y: 363, distance: 153.8
click at [1029, 228] on div "BR02 - [GEOGRAPHIC_DATA]" at bounding box center [1021, 231] width 261 height 22
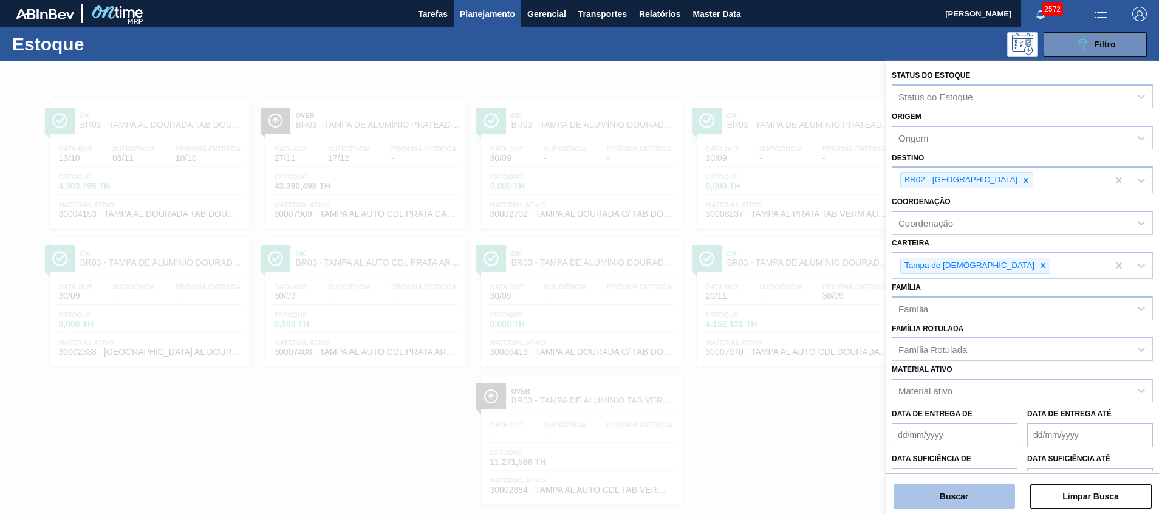
click at [914, 486] on button "Buscar" at bounding box center [953, 496] width 121 height 24
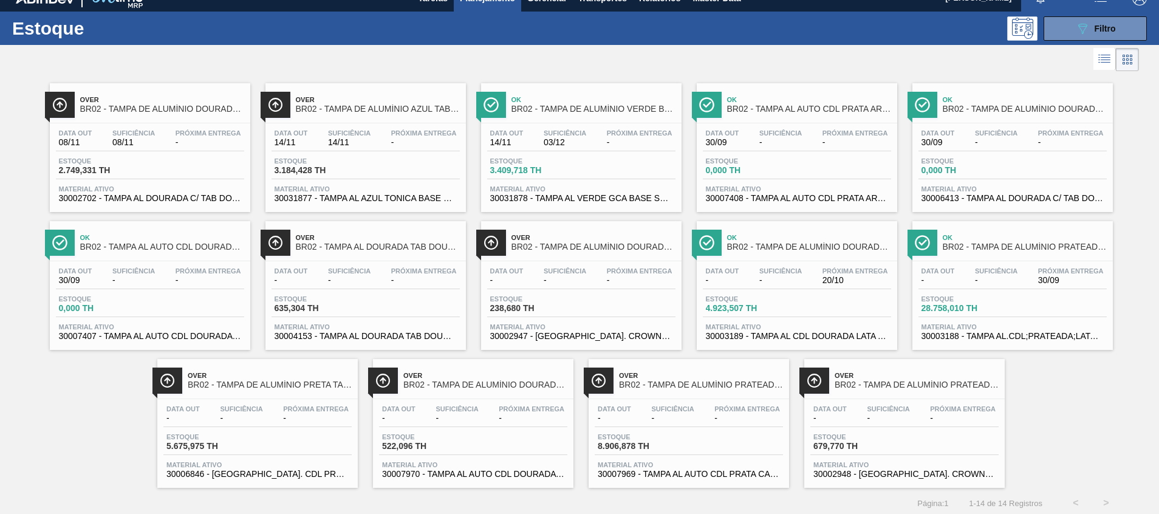
scroll to position [20, 0]
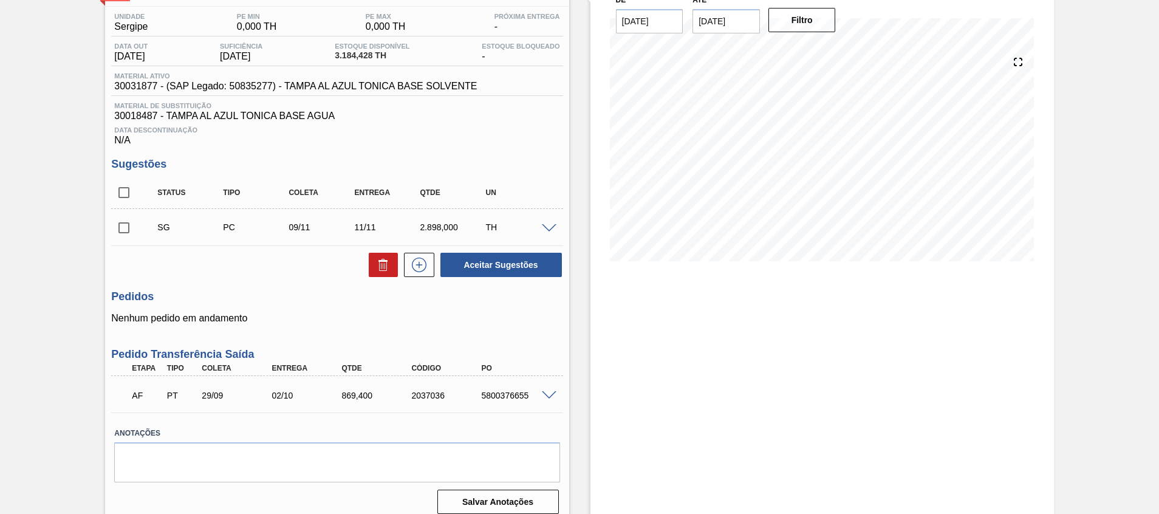
scroll to position [104, 0]
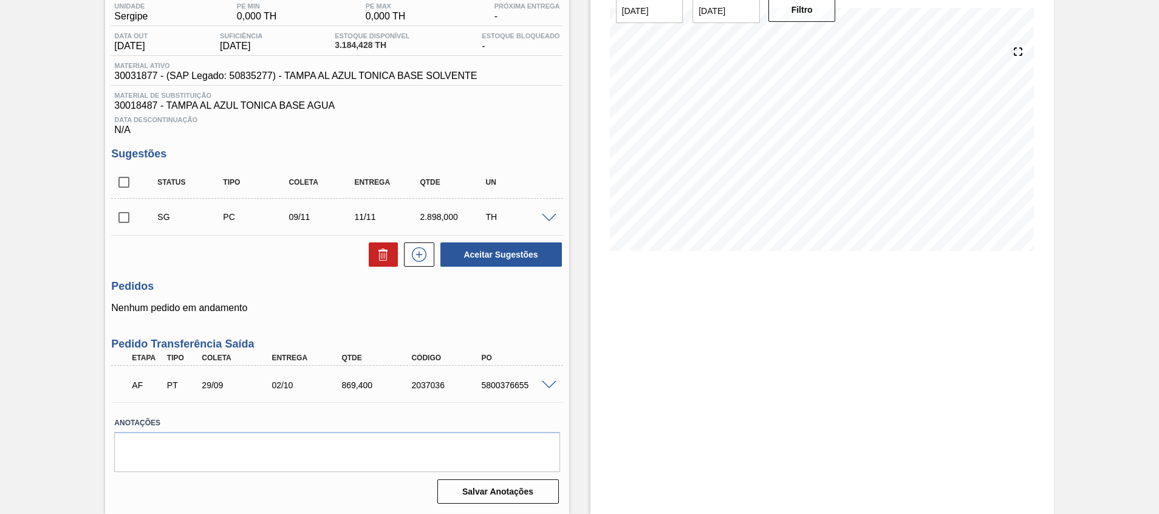
click at [729, 19] on input "[DATE]" at bounding box center [725, 11] width 67 height 24
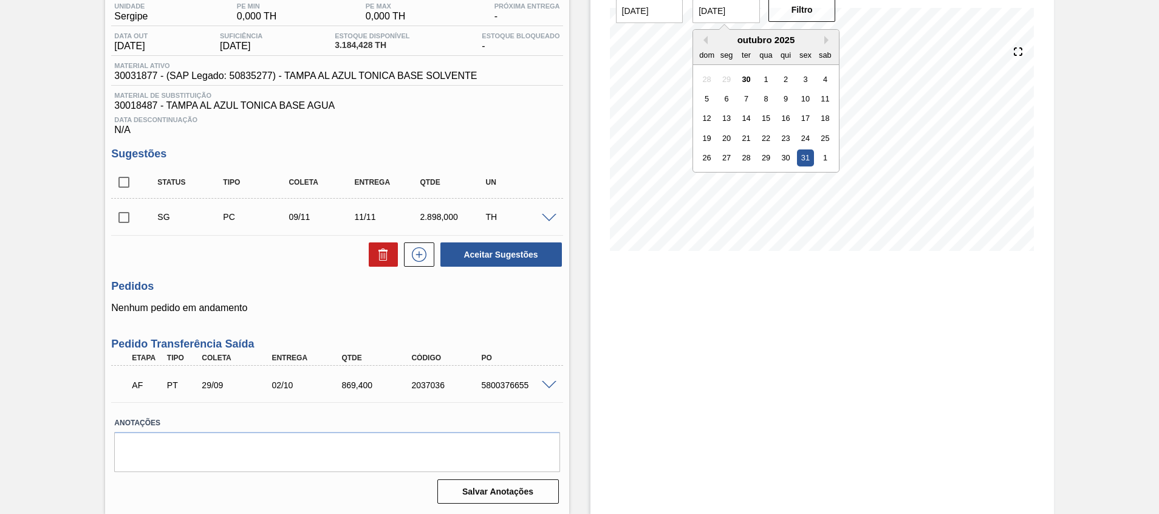
click at [830, 45] on div "dom seg ter qua qui sex sab" at bounding box center [766, 54] width 146 height 19
click at [829, 41] on button "Next Month" at bounding box center [828, 40] width 9 height 9
click at [706, 175] on div "30" at bounding box center [706, 177] width 16 height 16
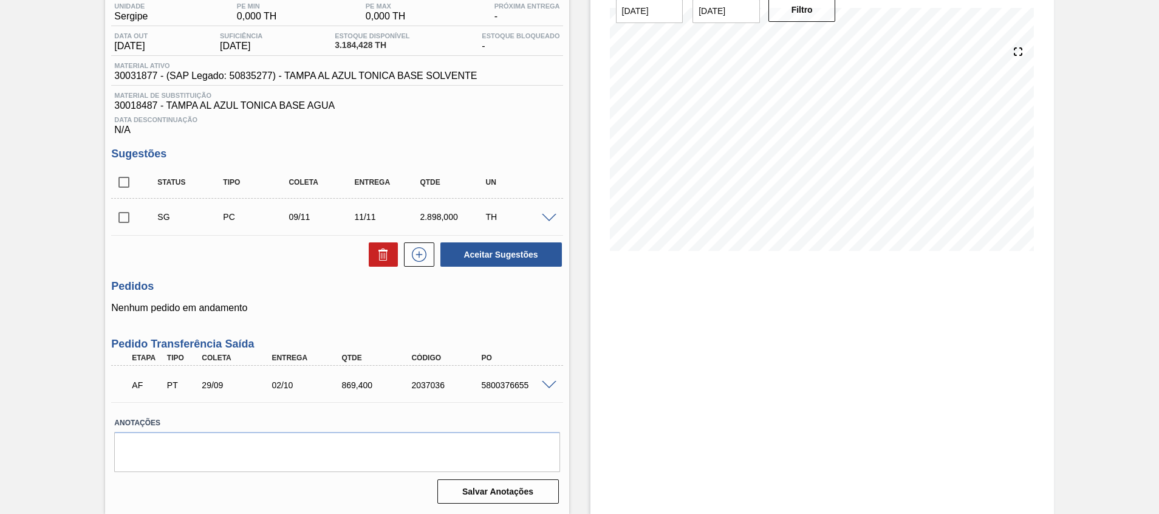
type input "30/11/2025"
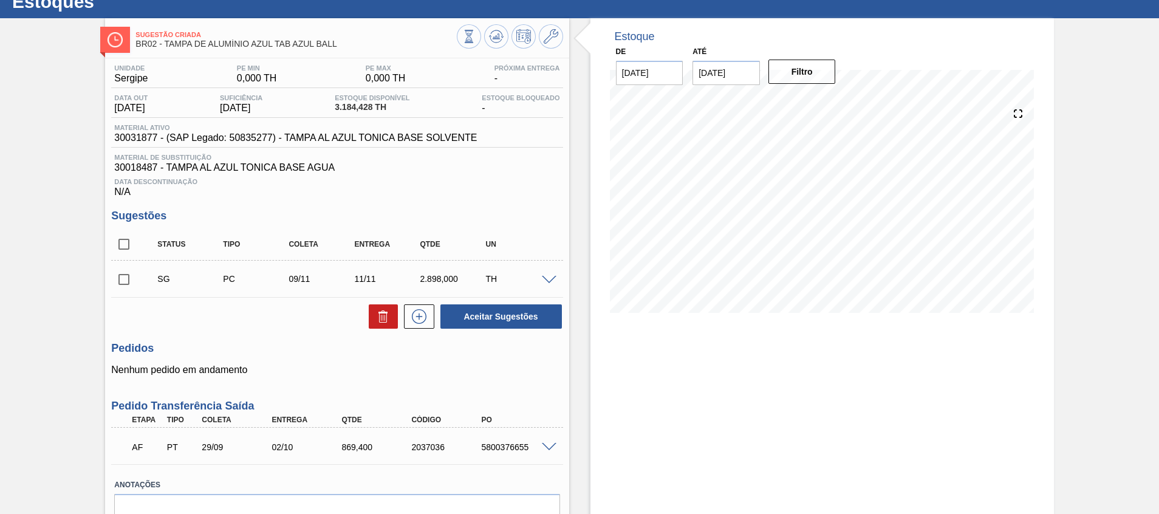
scroll to position [0, 0]
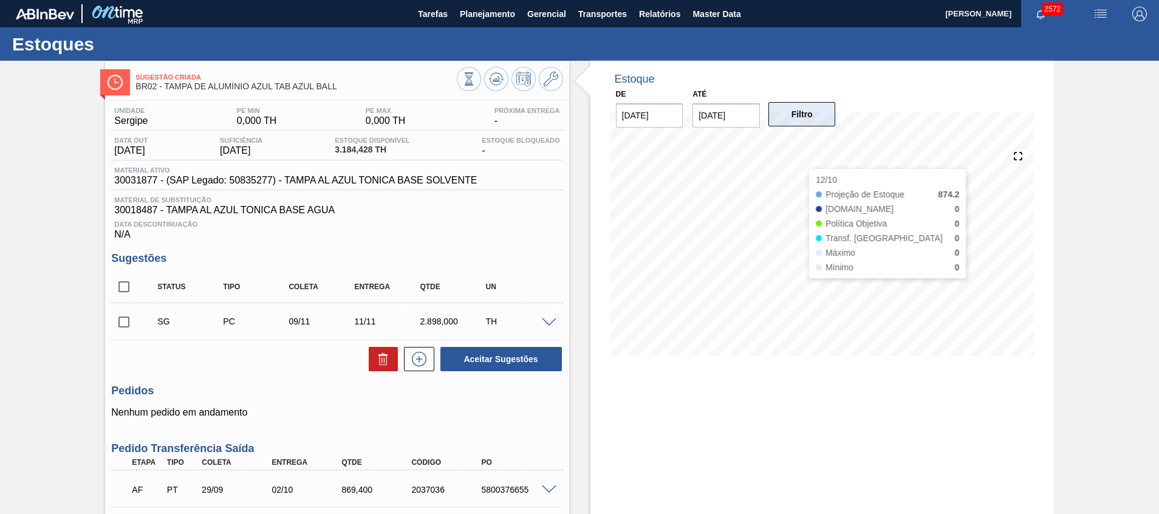
click at [804, 113] on button "Filtro" at bounding box center [801, 114] width 67 height 24
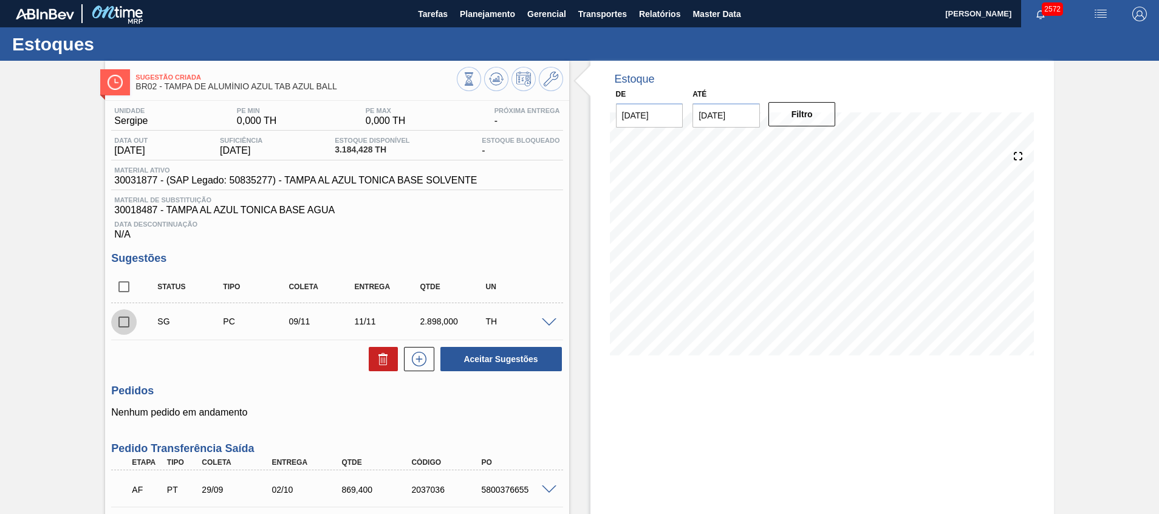
click at [117, 321] on input "checkbox" at bounding box center [124, 322] width 26 height 26
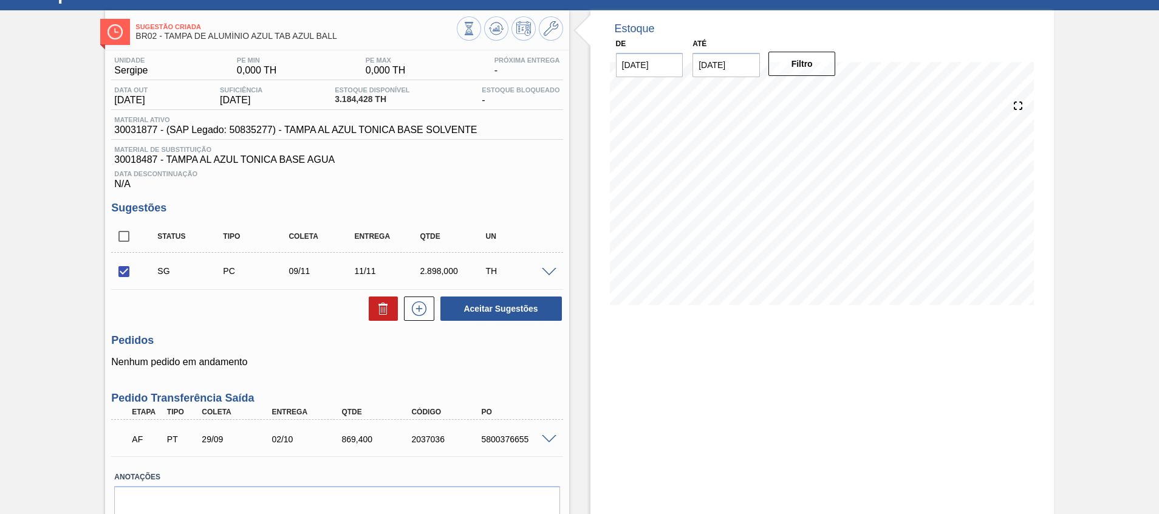
scroll to position [91, 0]
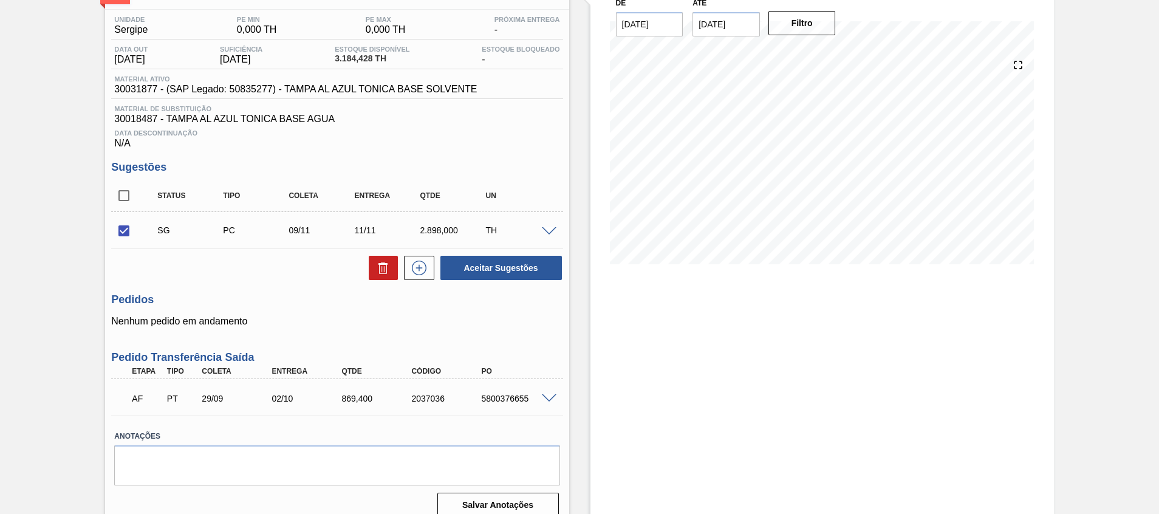
click at [549, 231] on span at bounding box center [549, 231] width 15 height 9
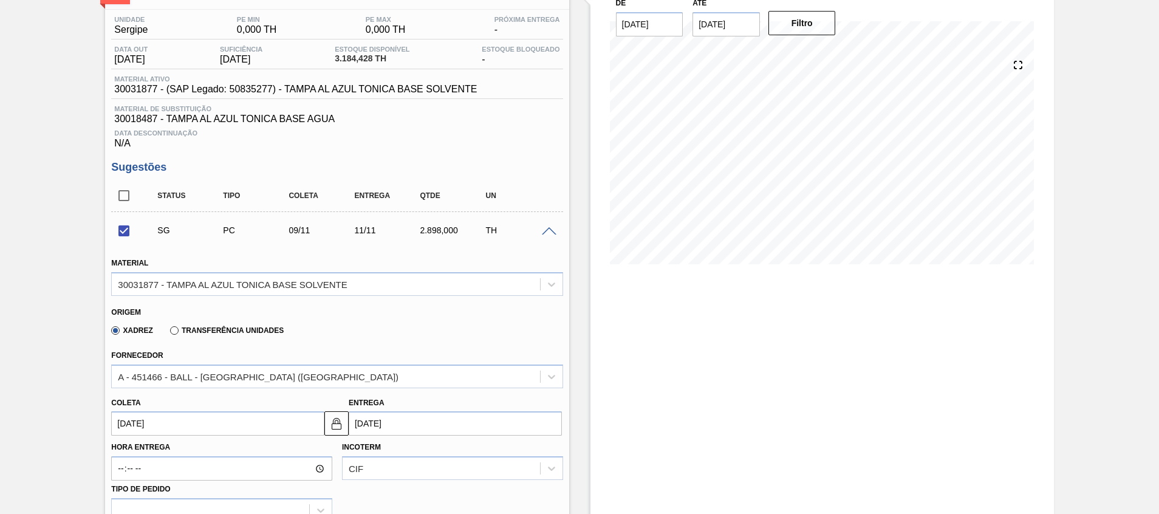
click at [549, 231] on span at bounding box center [549, 231] width 15 height 9
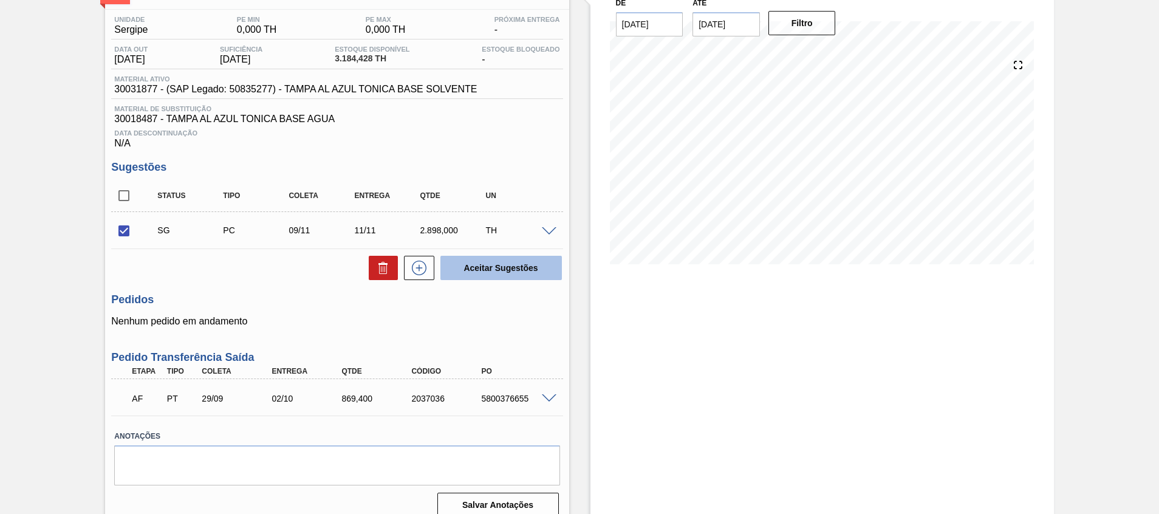
click at [509, 274] on button "Aceitar Sugestões" at bounding box center [500, 268] width 121 height 24
checkbox input "false"
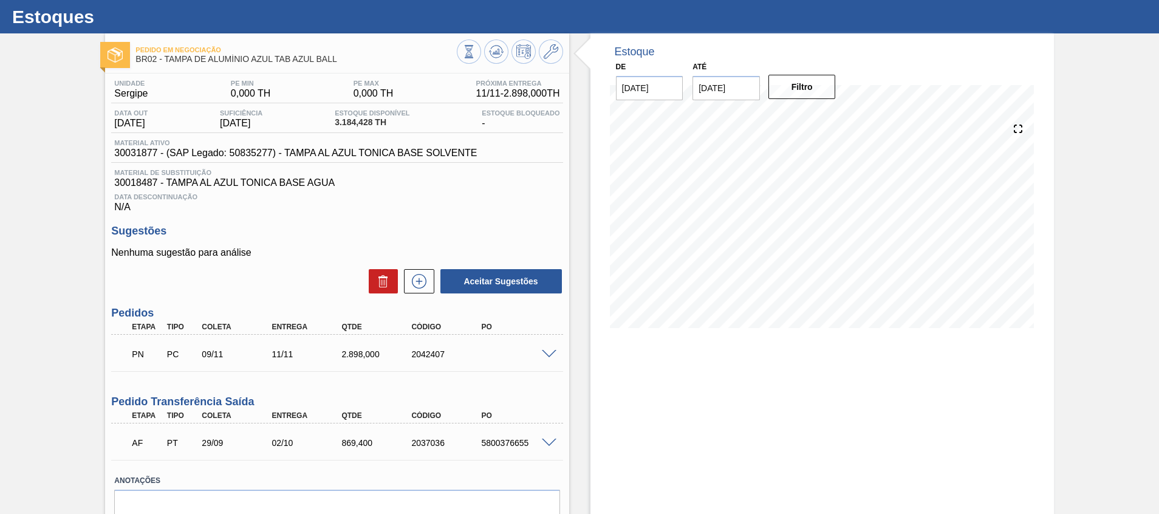
scroll to position [0, 0]
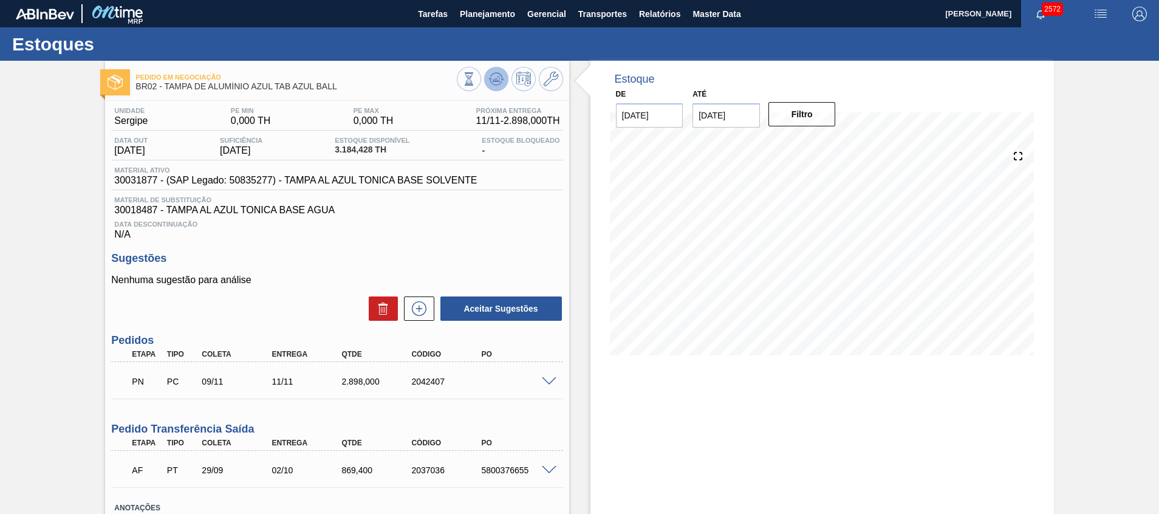
click at [489, 72] on icon at bounding box center [496, 79] width 15 height 15
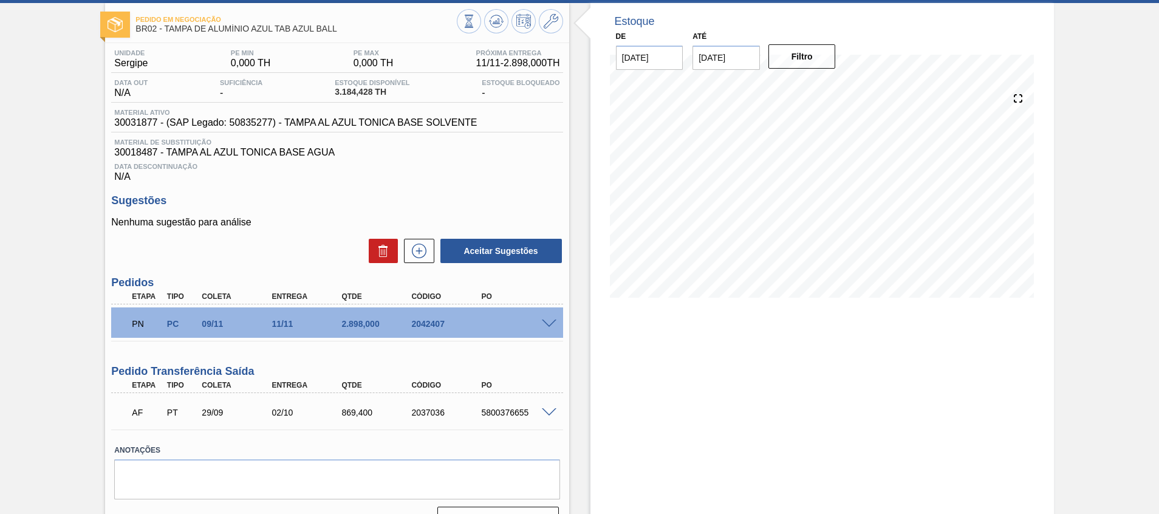
scroll to position [85, 0]
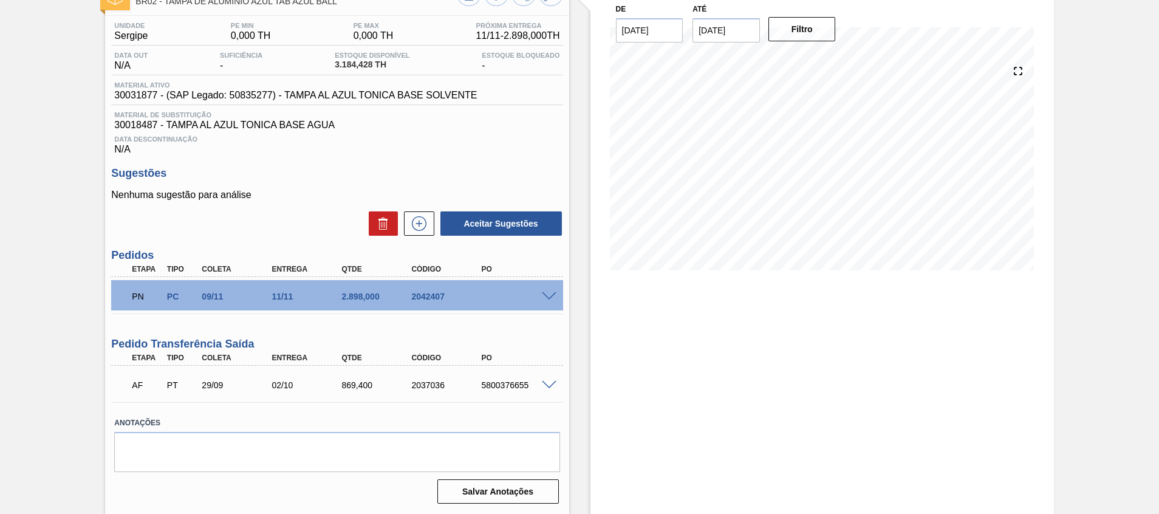
click at [556, 294] on div at bounding box center [551, 295] width 24 height 9
click at [547, 294] on span at bounding box center [549, 296] width 15 height 9
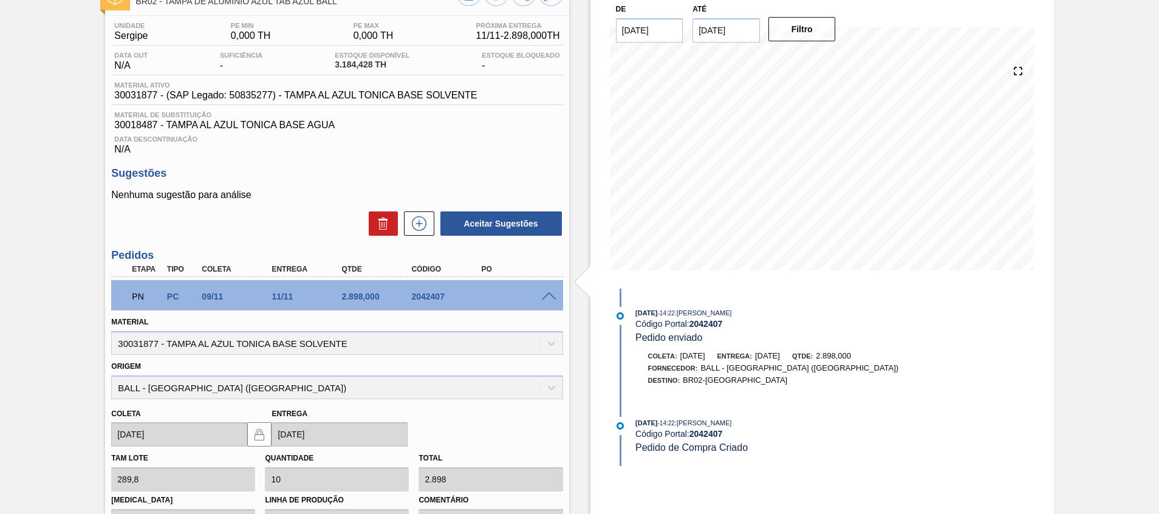
click at [547, 294] on span at bounding box center [549, 296] width 15 height 9
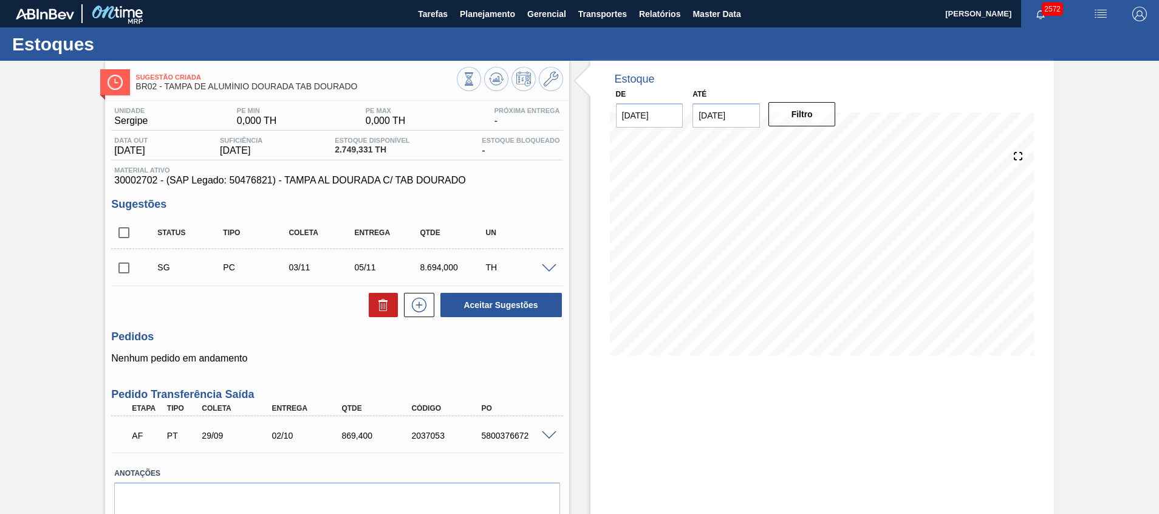
click at [716, 117] on input "[DATE]" at bounding box center [725, 115] width 67 height 24
click at [827, 145] on button "Next Month" at bounding box center [828, 144] width 9 height 9
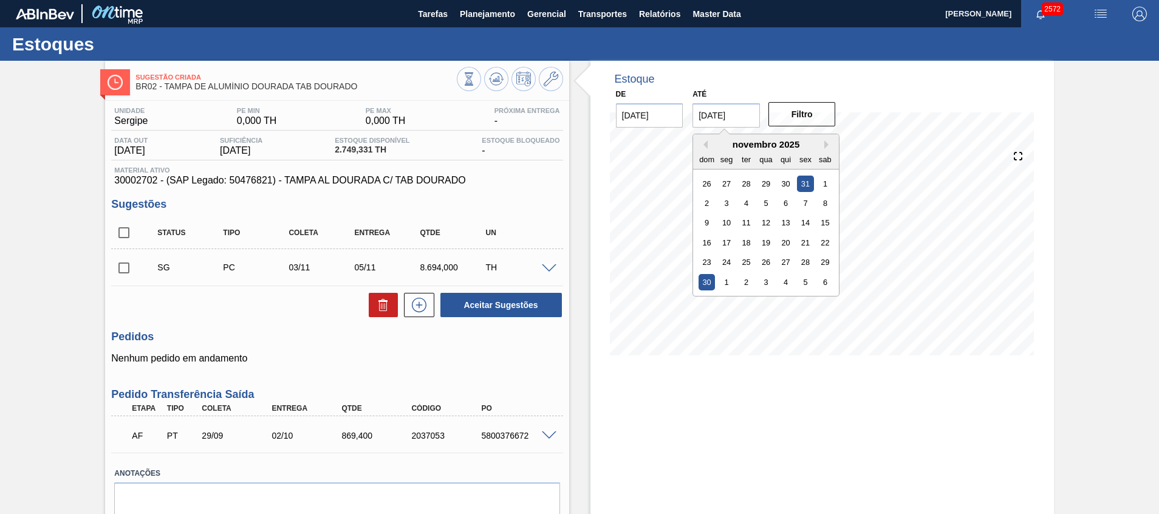
click at [709, 284] on div "30" at bounding box center [706, 282] width 16 height 16
type input "30/11/2025"
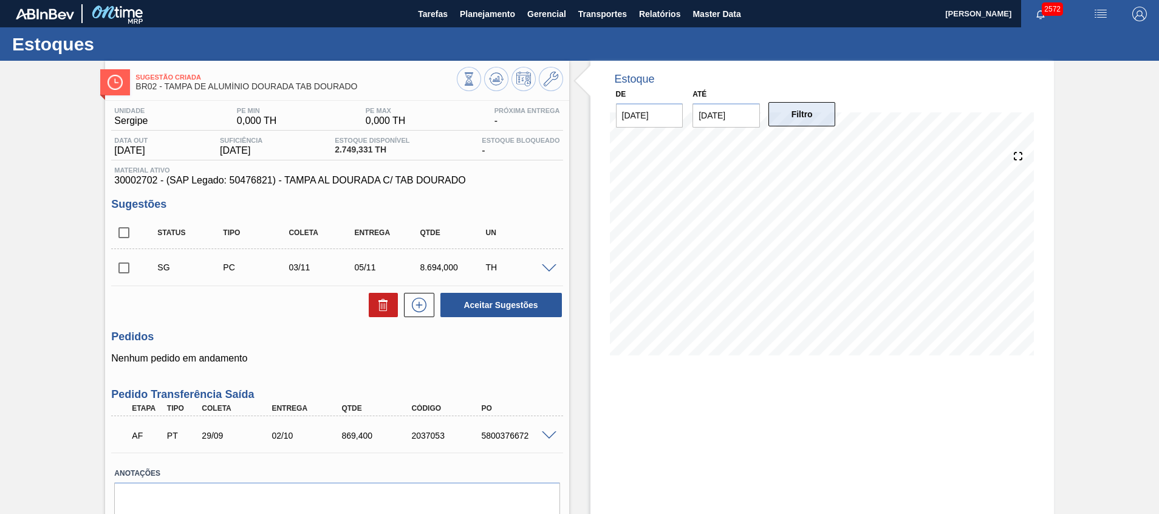
click at [777, 111] on button "Filtro" at bounding box center [801, 114] width 67 height 24
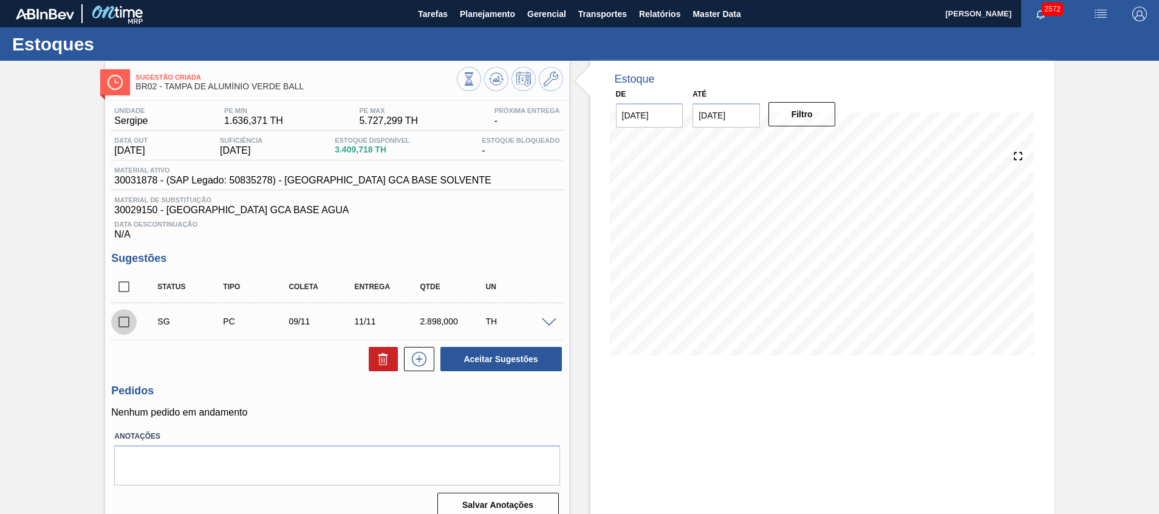
click at [118, 323] on input "checkbox" at bounding box center [124, 322] width 26 height 26
click at [514, 358] on button "Aceitar Sugestões" at bounding box center [500, 359] width 121 height 24
checkbox input "false"
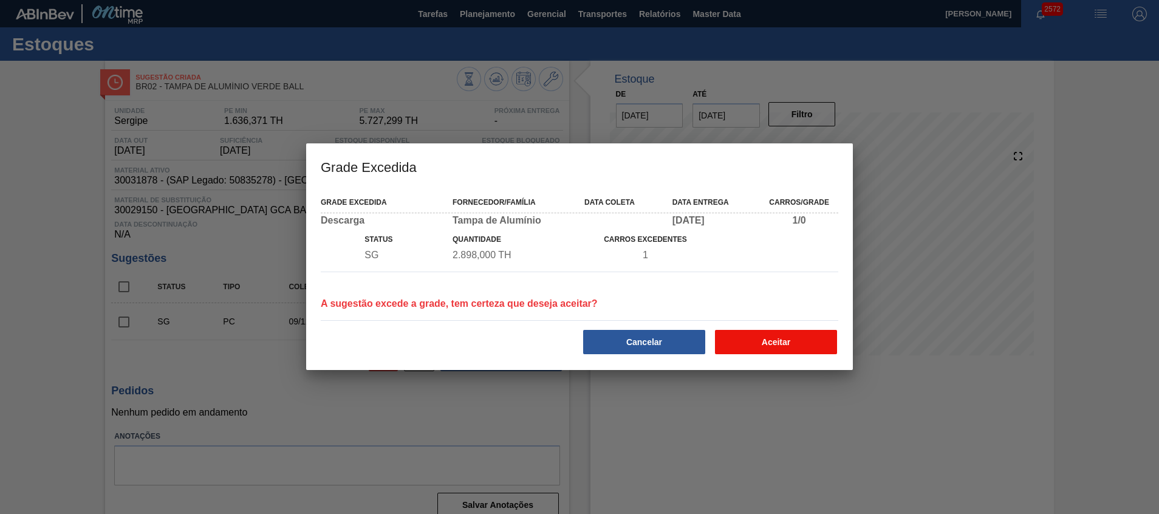
click at [759, 338] on button "Aceitar" at bounding box center [776, 342] width 122 height 24
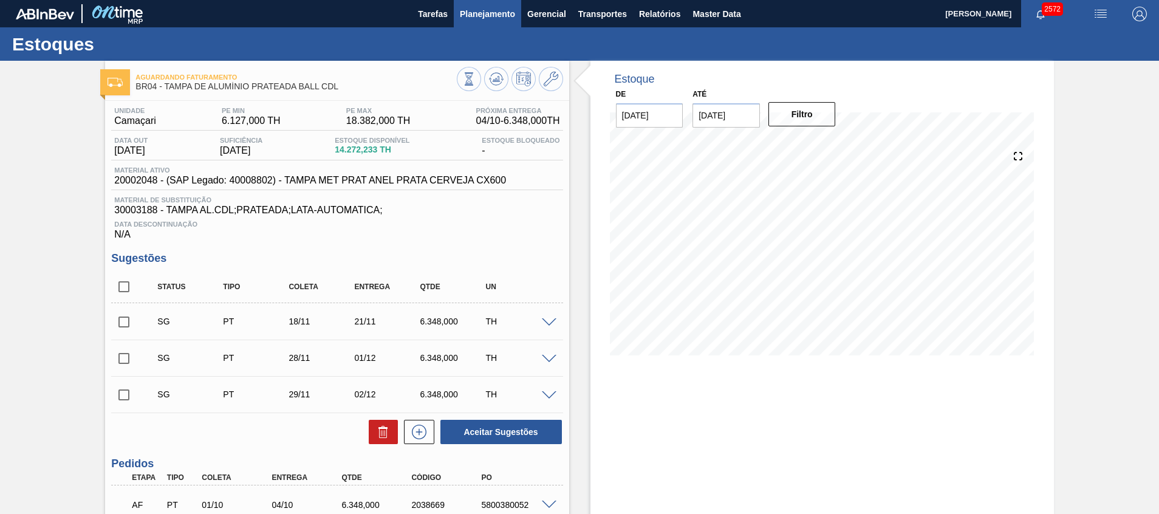
click at [486, 17] on span "Planejamento" at bounding box center [487, 14] width 55 height 15
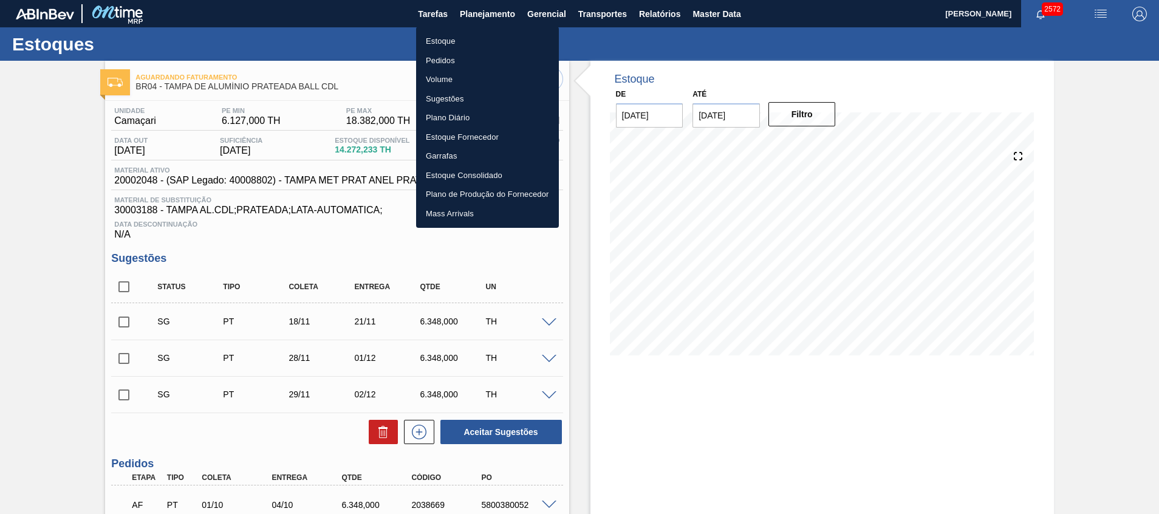
click at [475, 43] on li "Estoque" at bounding box center [487, 41] width 143 height 19
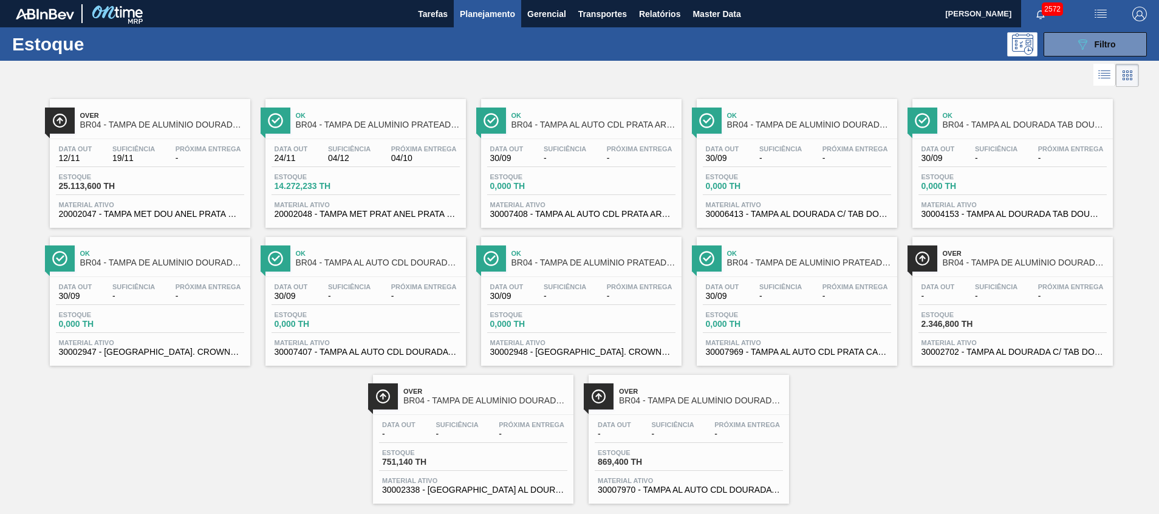
drag, startPoint x: 1091, startPoint y: 42, endPoint x: 1027, endPoint y: 61, distance: 66.7
click at [1091, 42] on div "089F7B8B-B2A5-4AFE-B5C0-19BA573D28AC Filtro" at bounding box center [1095, 44] width 41 height 15
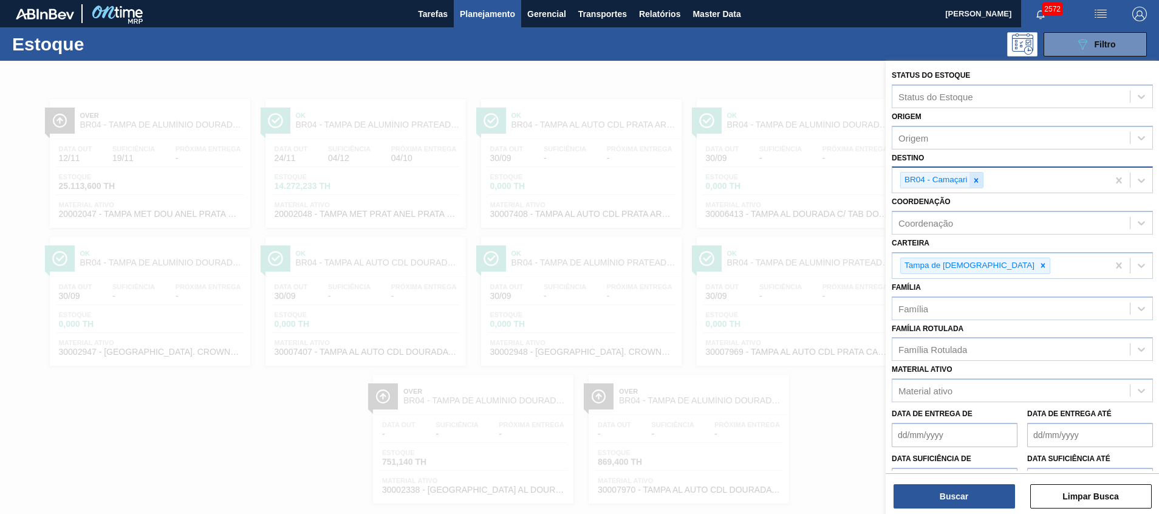
click at [973, 175] on div at bounding box center [975, 179] width 13 height 15
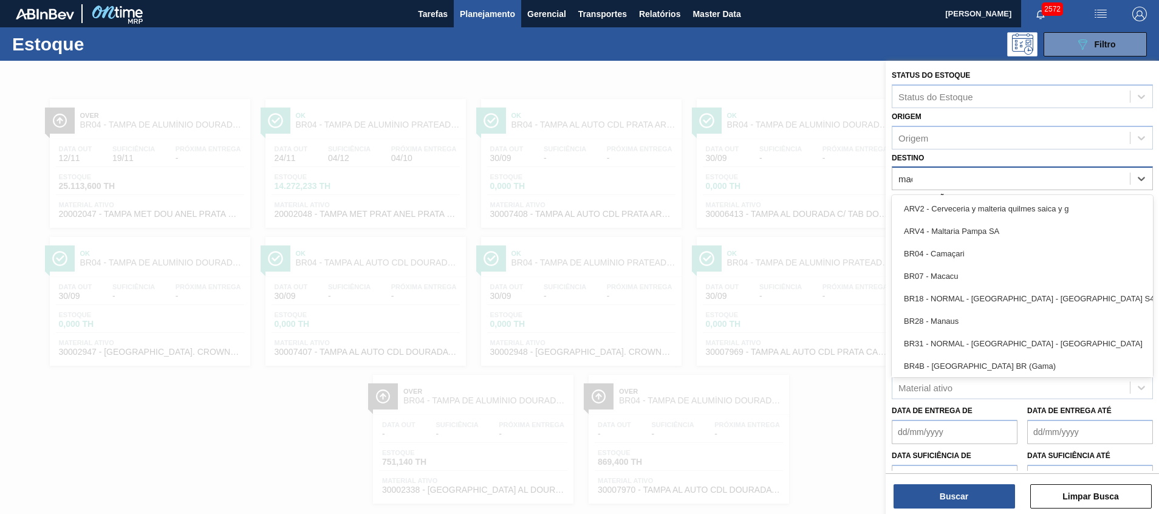
type input "maca"
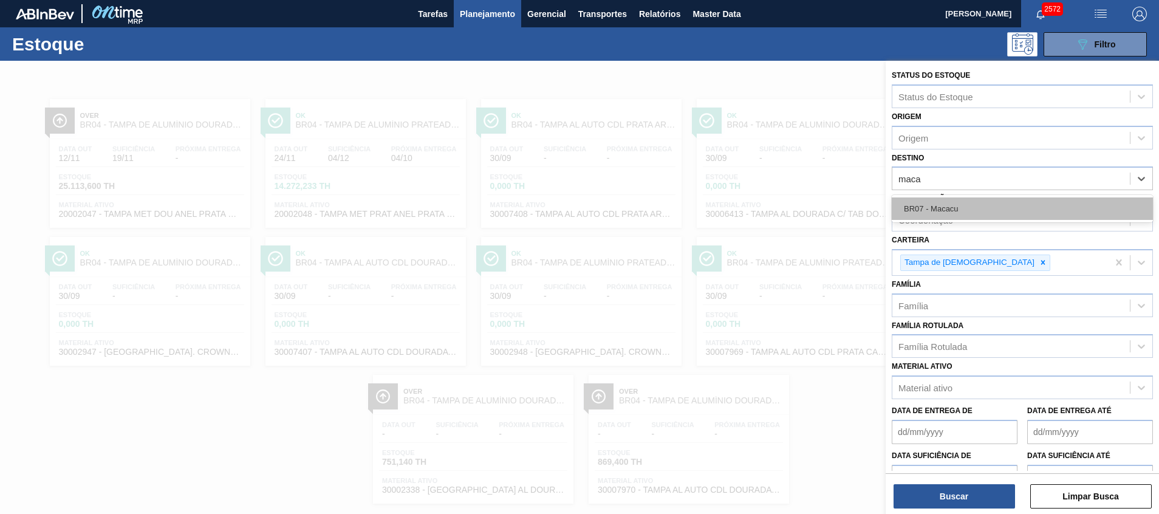
click at [981, 199] on div "BR07 - Macacu" at bounding box center [1021, 208] width 261 height 22
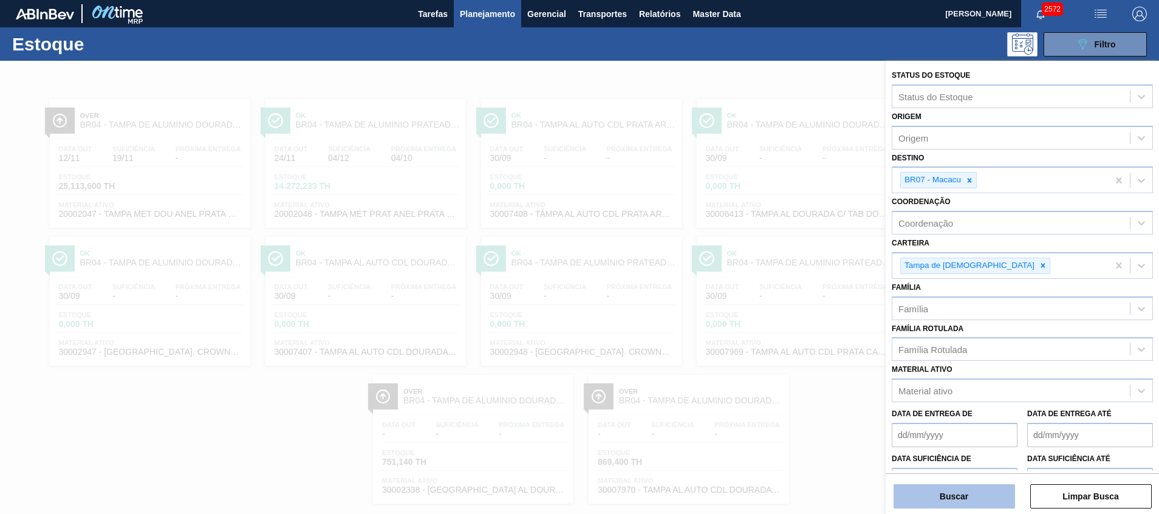
click at [944, 503] on button "Buscar" at bounding box center [953, 496] width 121 height 24
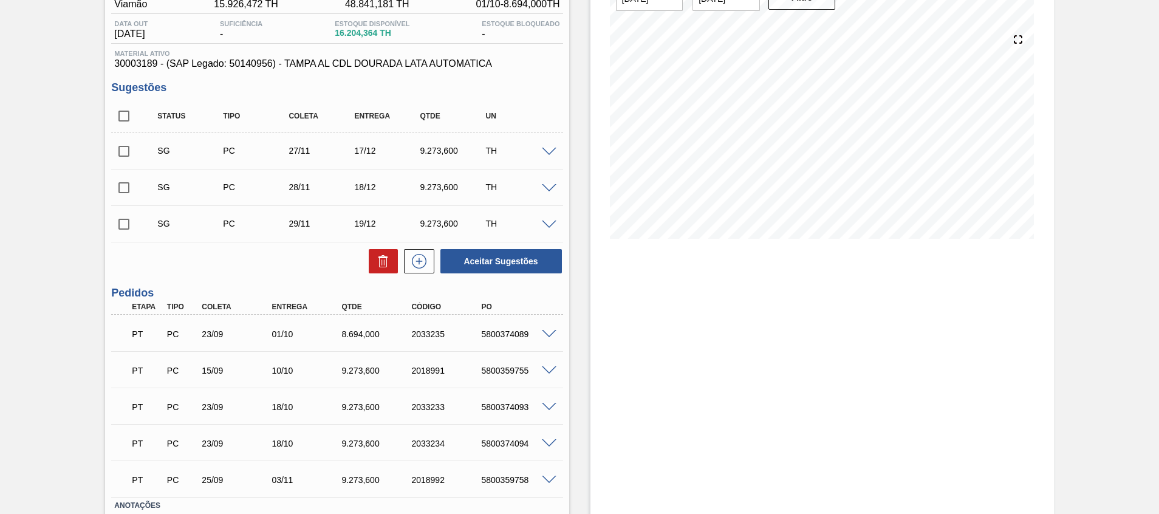
scroll to position [91, 0]
